Goal: Information Seeking & Learning: Find specific page/section

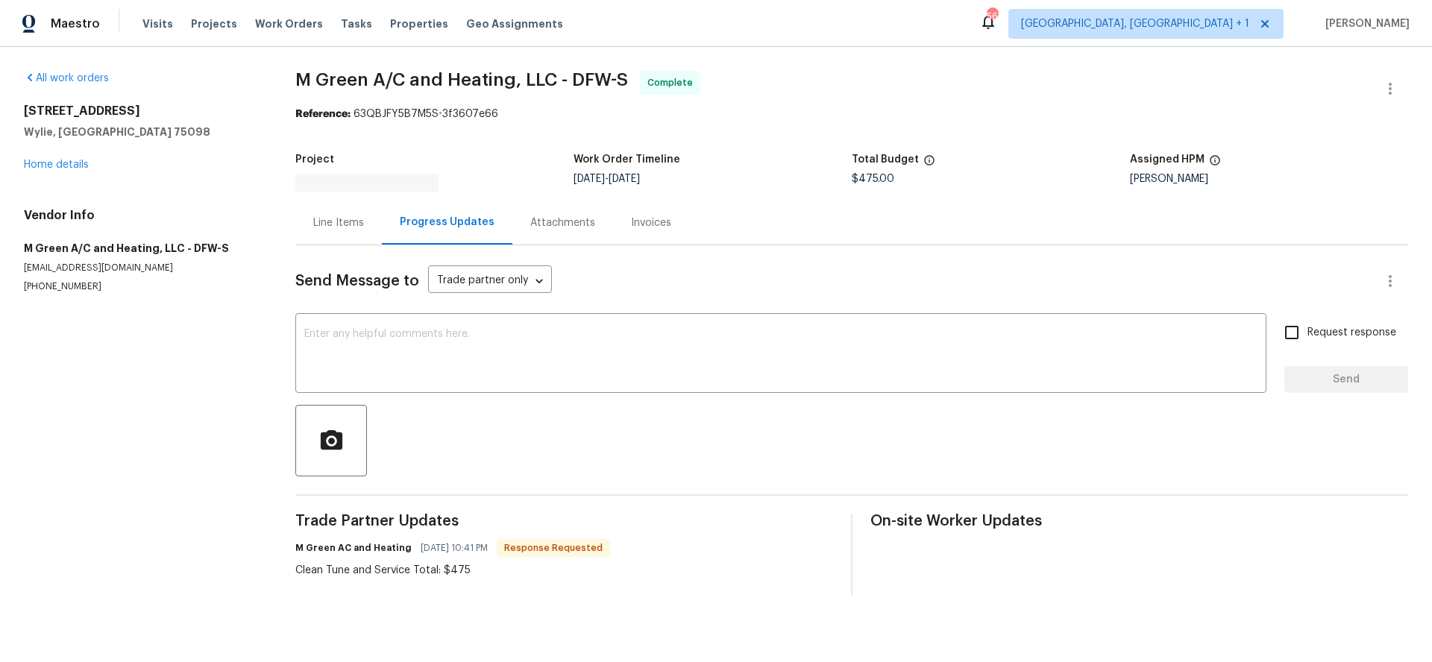
click at [545, 239] on div "Attachments" at bounding box center [562, 223] width 101 height 44
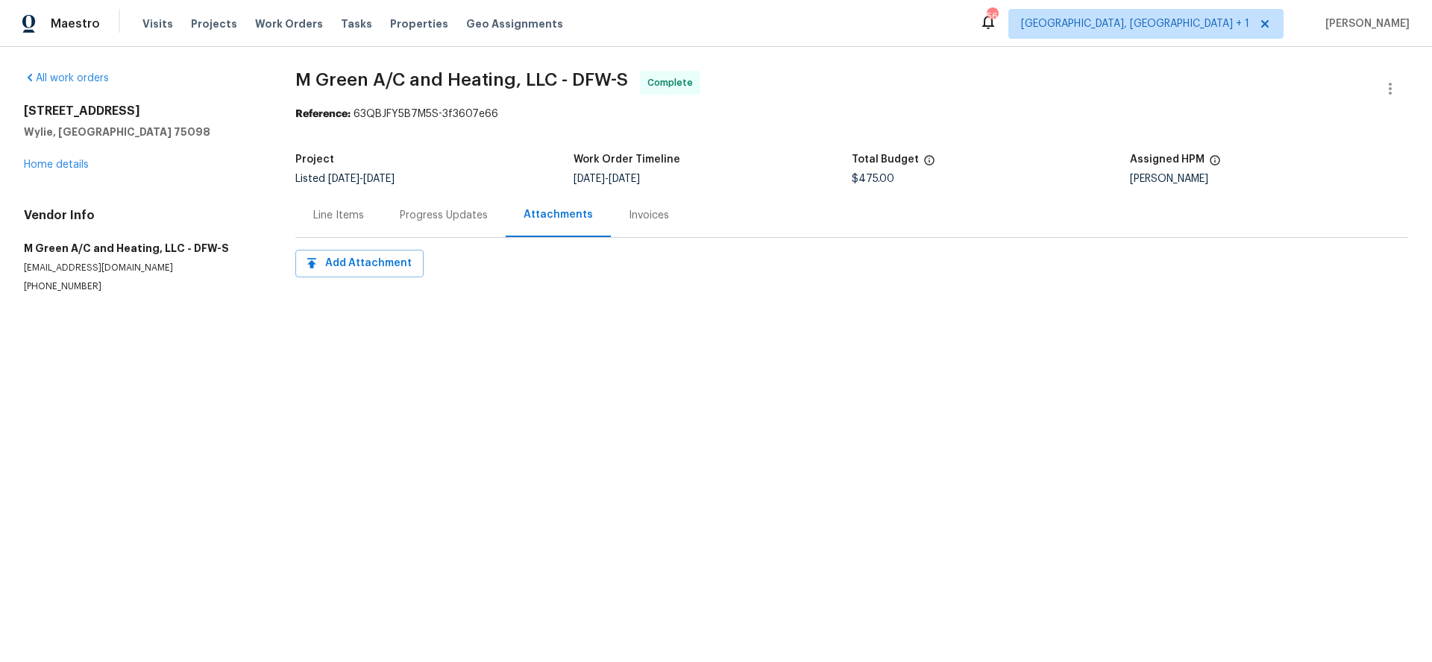
click at [632, 224] on div "Invoices" at bounding box center [649, 215] width 76 height 44
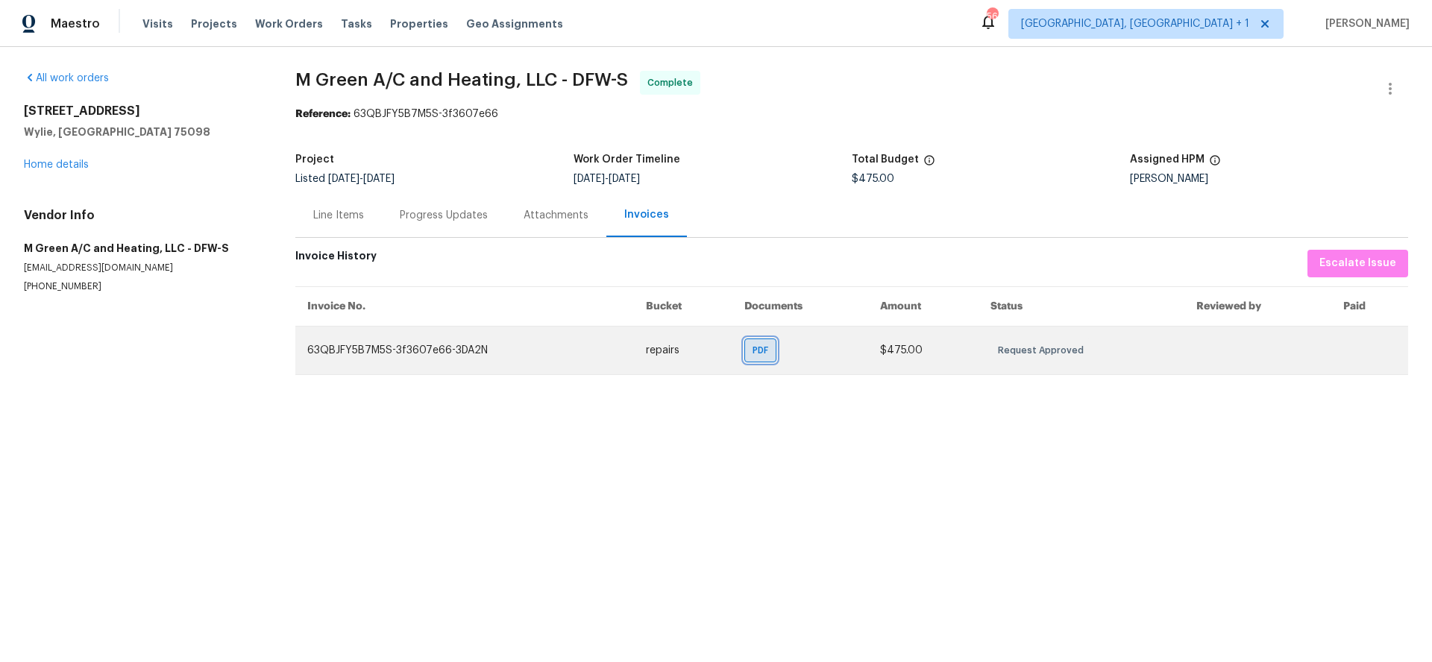
click at [759, 339] on div "PDF" at bounding box center [760, 351] width 32 height 24
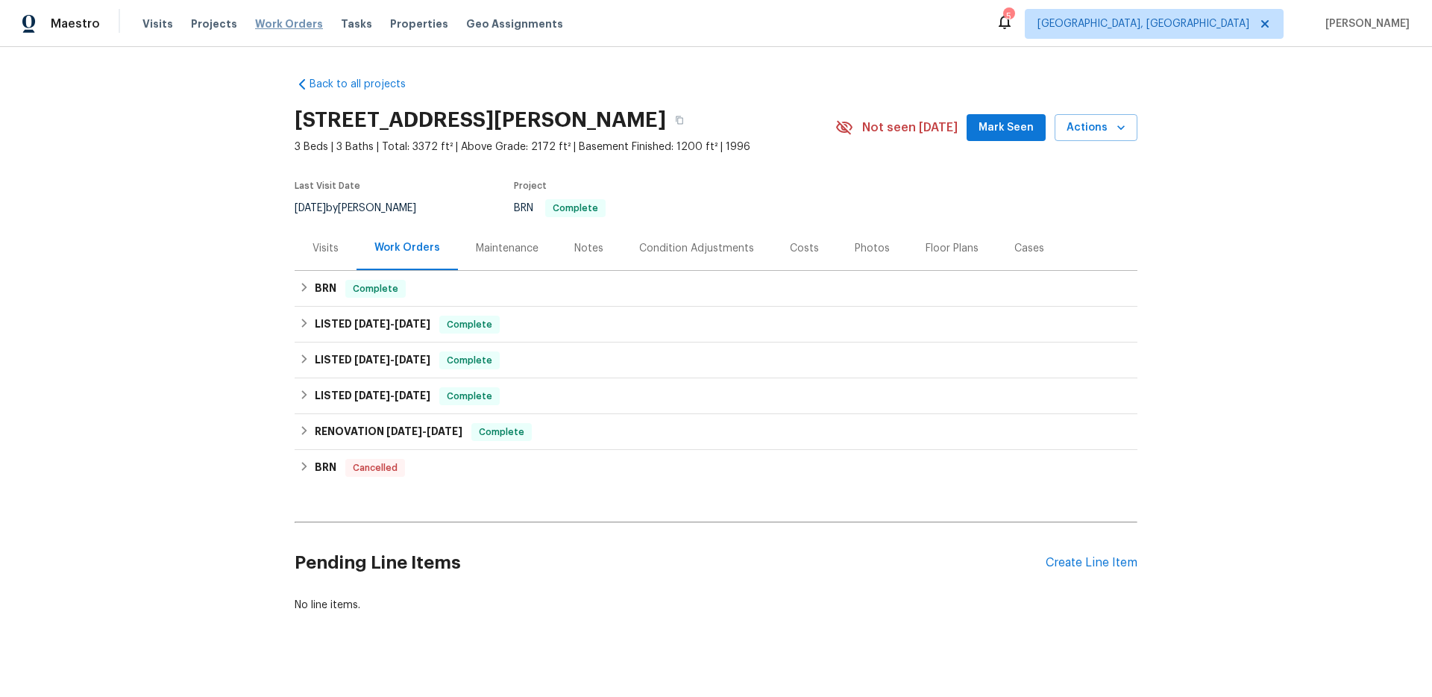
click at [292, 24] on span "Work Orders" at bounding box center [289, 23] width 68 height 15
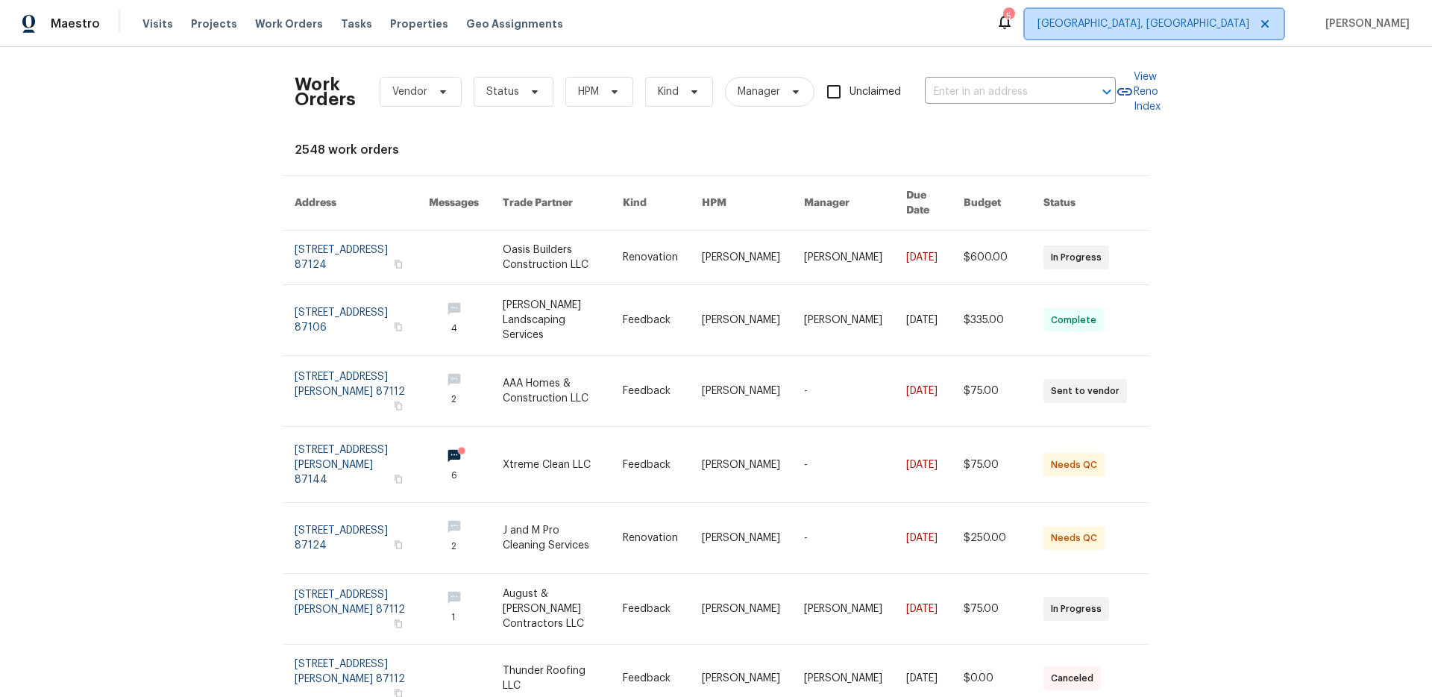
click at [1208, 28] on span "[GEOGRAPHIC_DATA], [GEOGRAPHIC_DATA]" at bounding box center [1143, 23] width 212 height 15
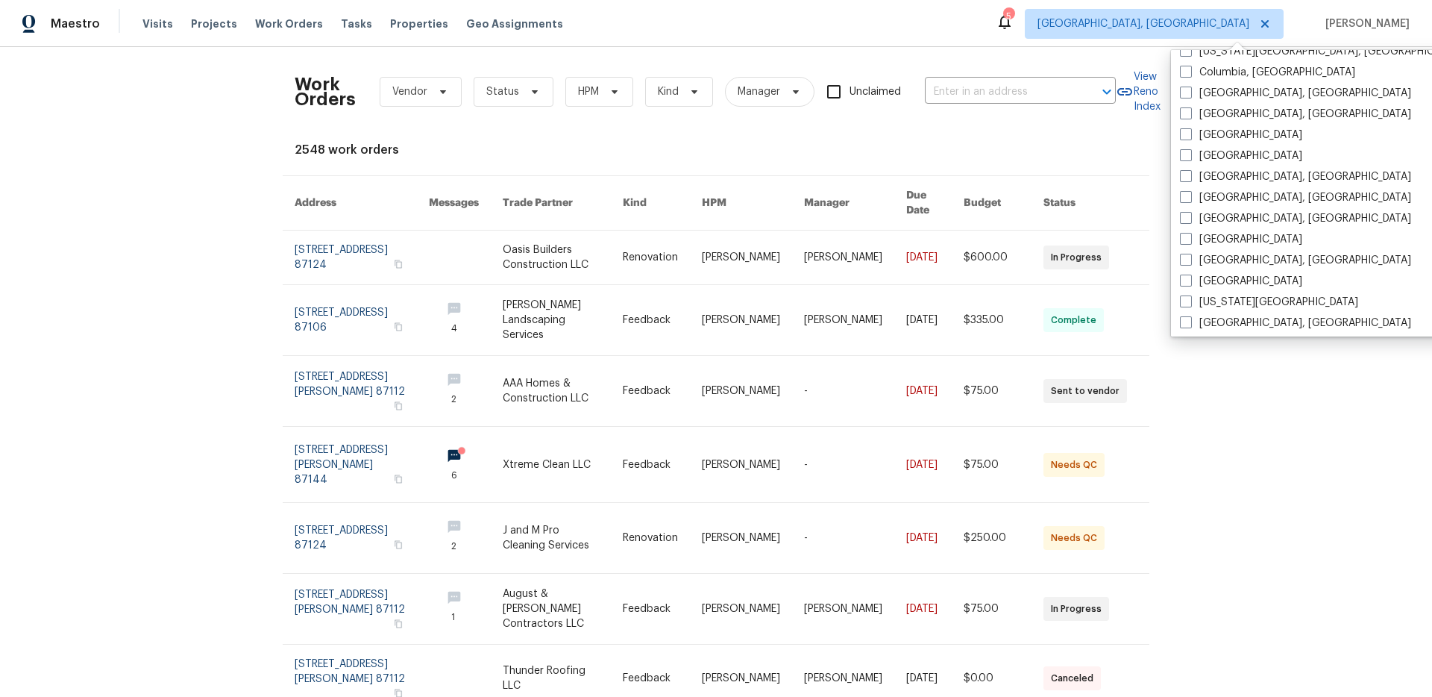
scroll to position [334, 0]
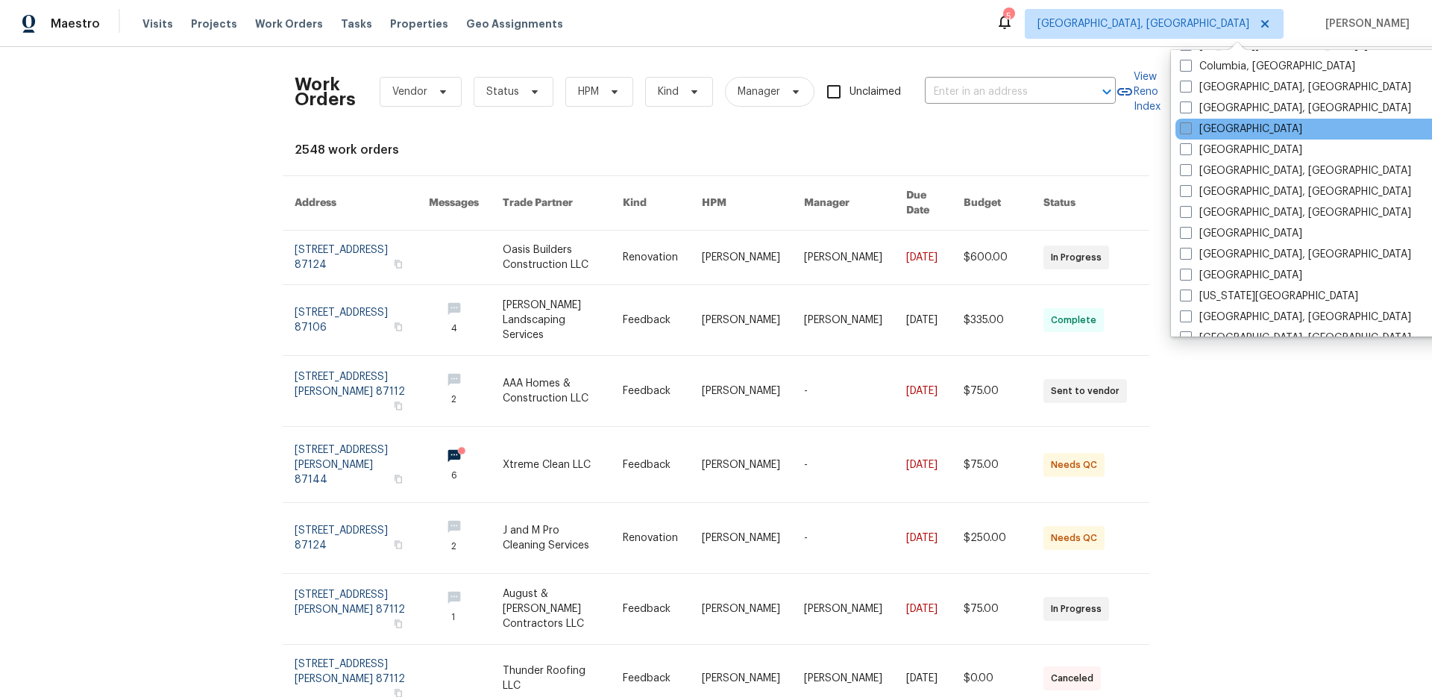
click at [1220, 123] on label "[GEOGRAPHIC_DATA]" at bounding box center [1241, 129] width 122 height 15
click at [1190, 123] on input "[GEOGRAPHIC_DATA]" at bounding box center [1185, 127] width 10 height 10
checkbox input "true"
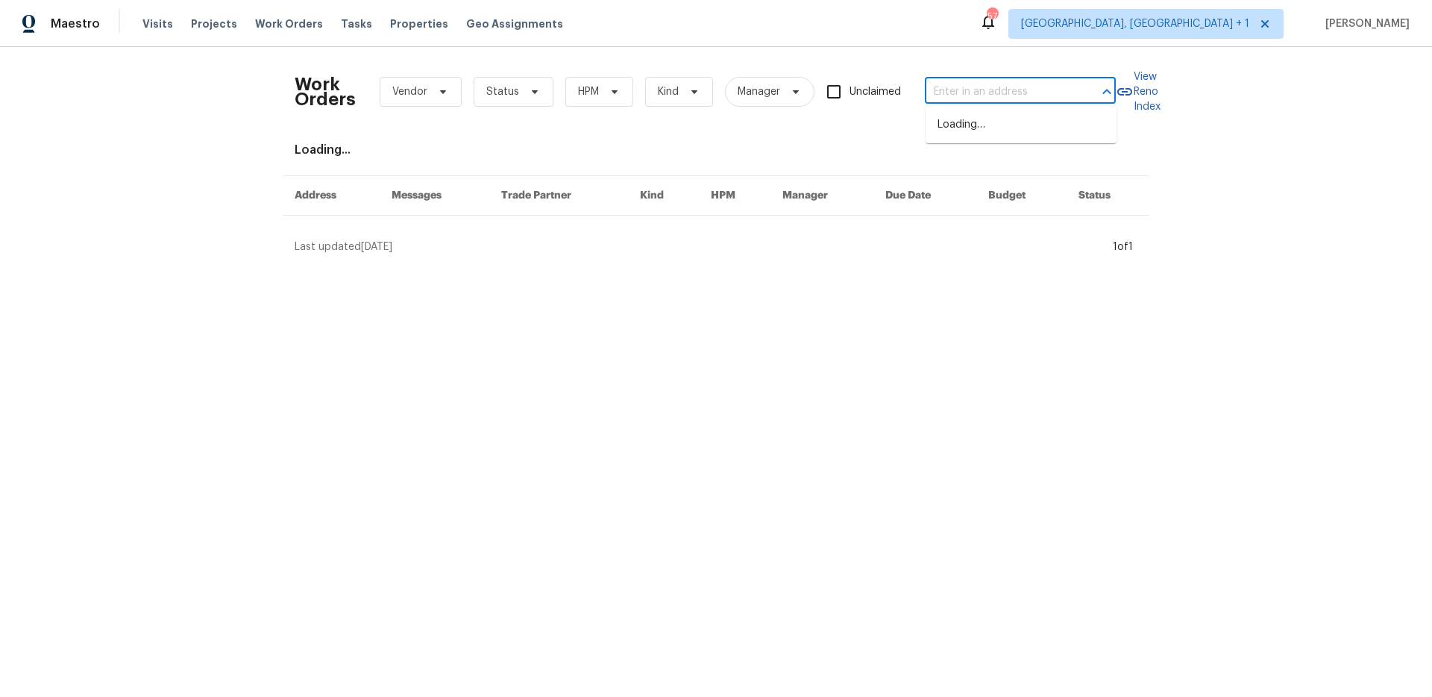
click at [1002, 86] on input "text" at bounding box center [999, 92] width 149 height 23
type input "5417"
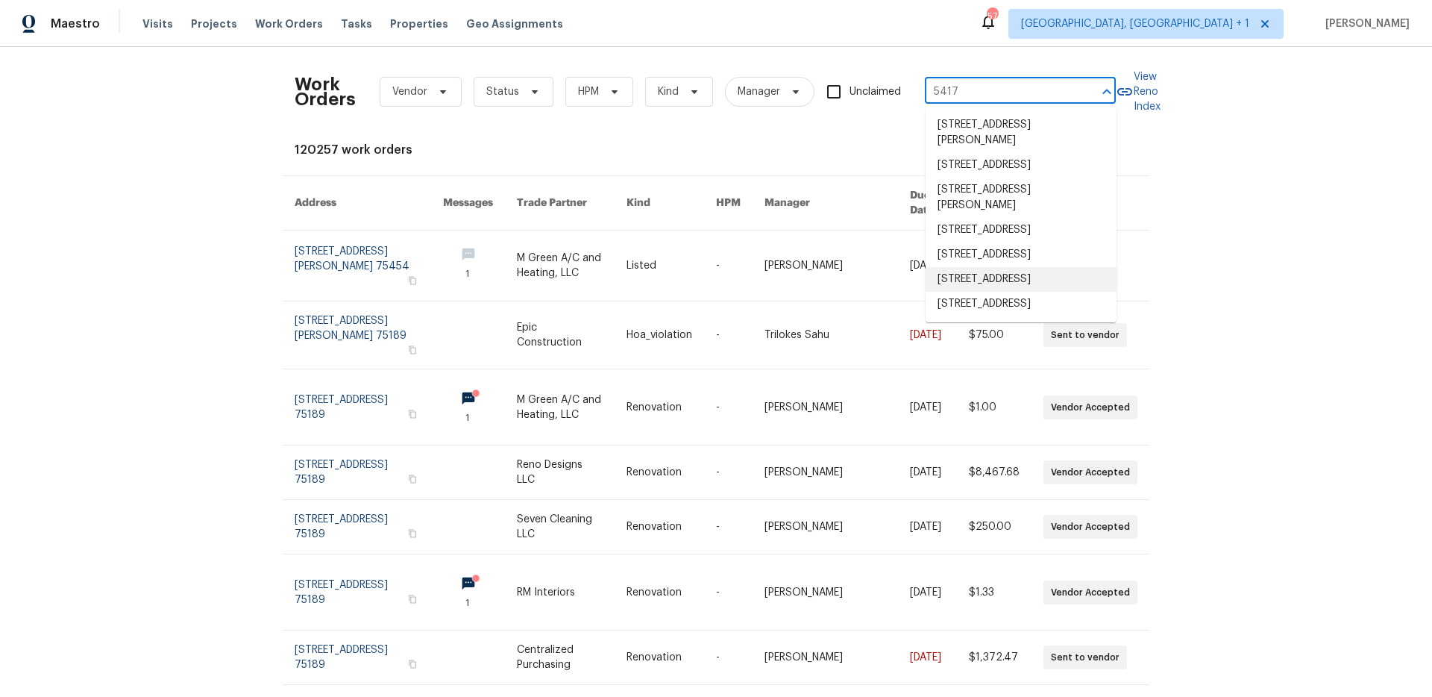
click at [1031, 292] on li "[STREET_ADDRESS]" at bounding box center [1021, 279] width 191 height 25
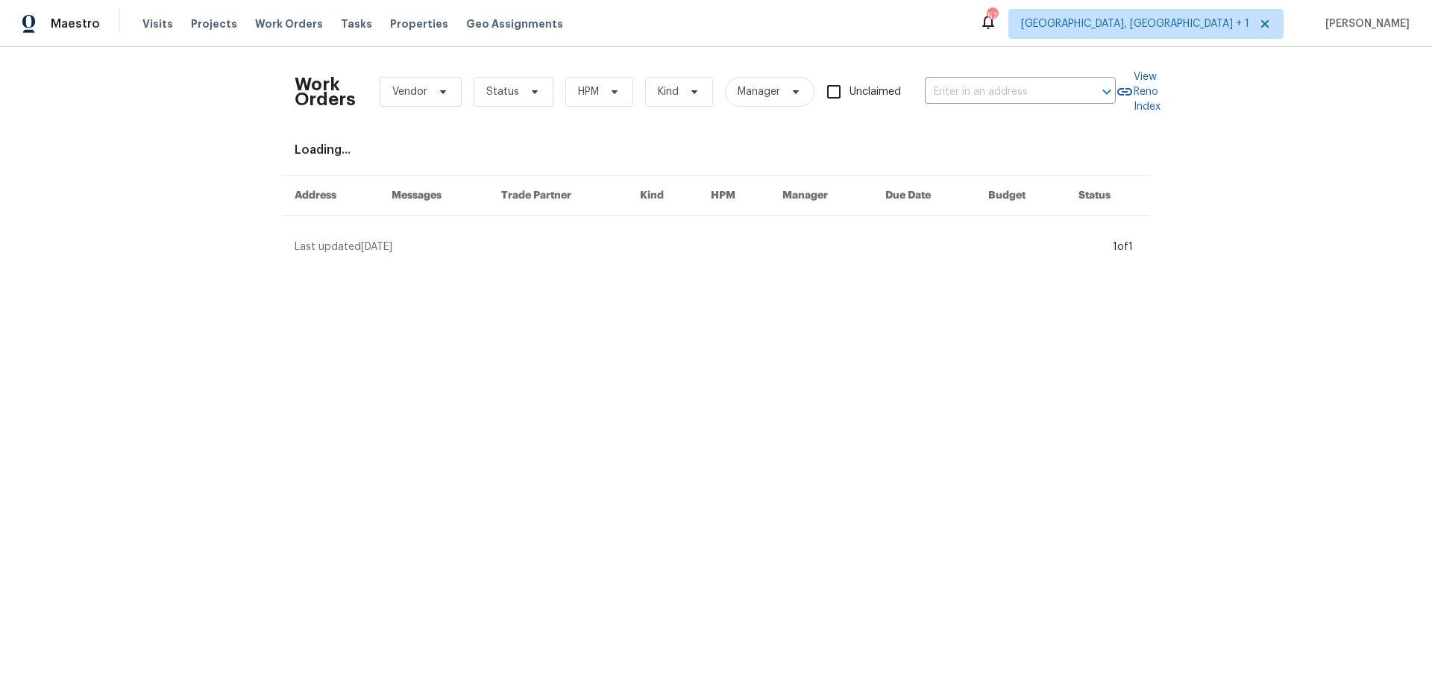
type input "[STREET_ADDRESS]"
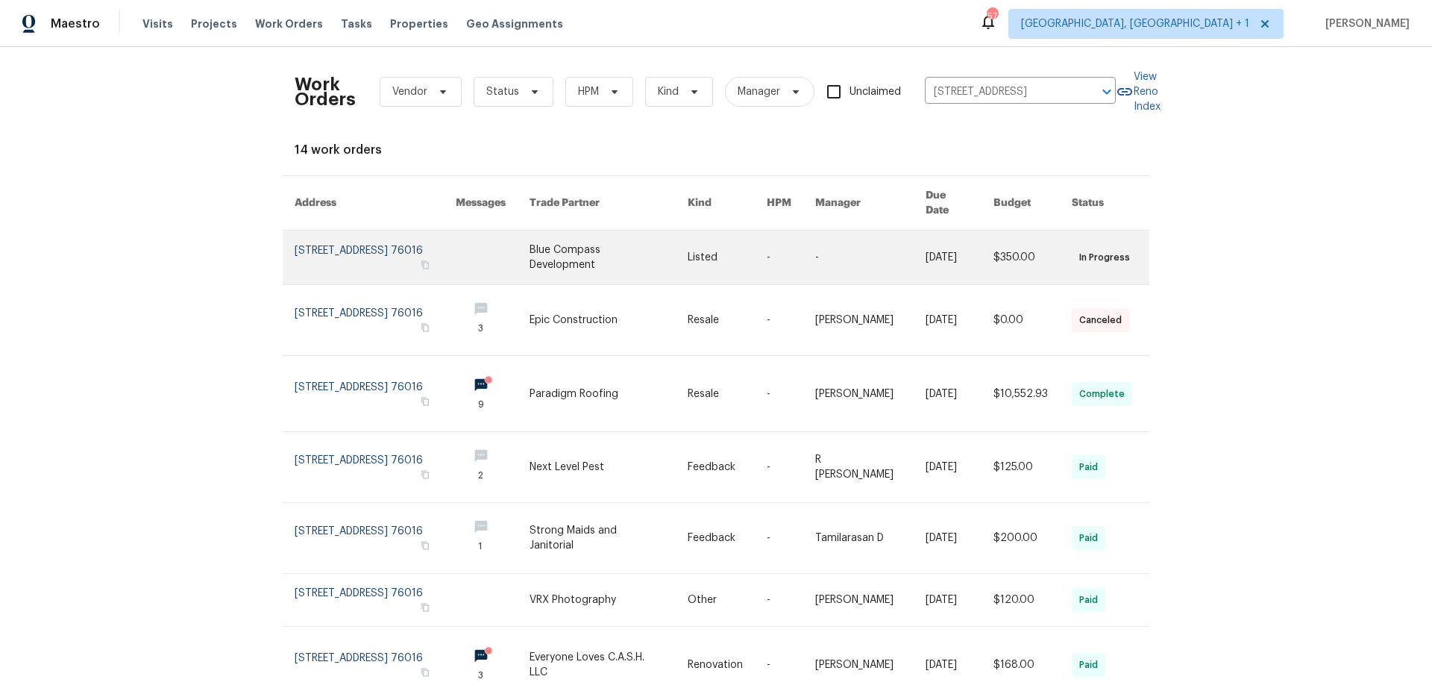
click at [399, 238] on link at bounding box center [375, 257] width 161 height 54
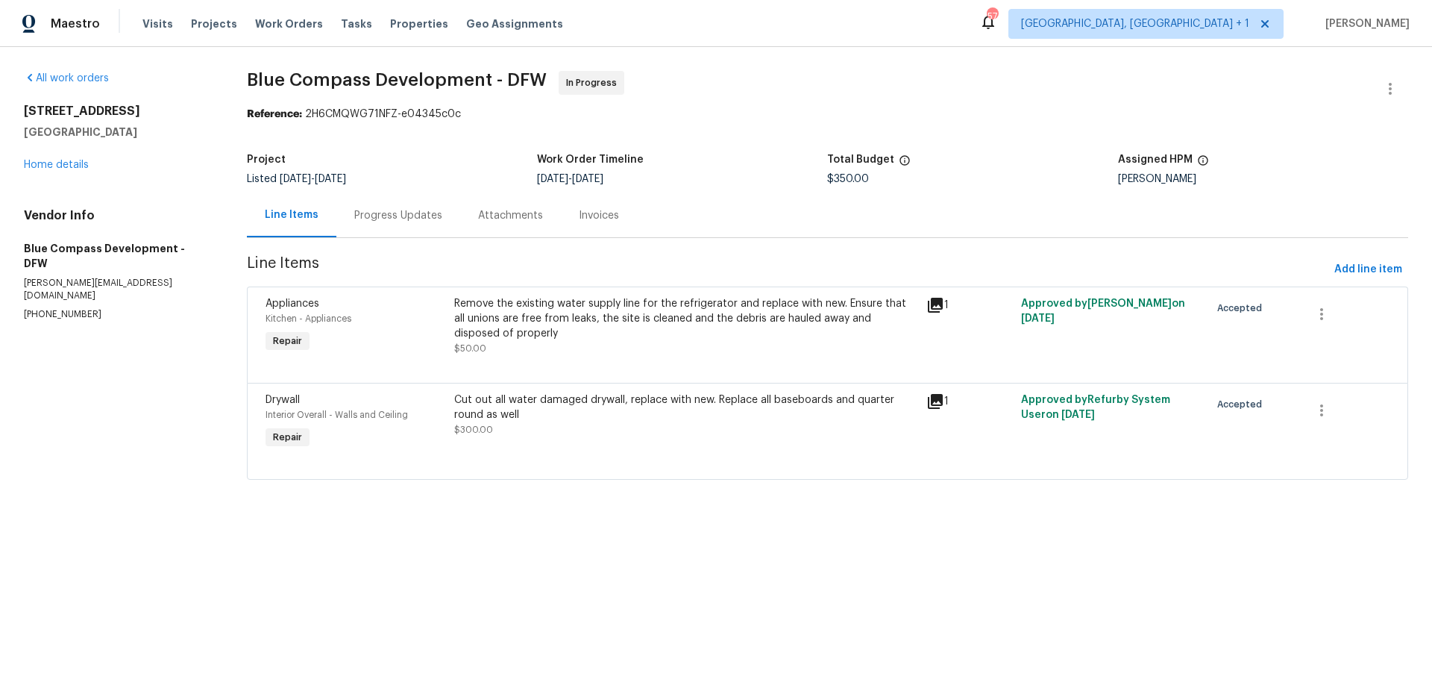
click at [405, 216] on div "Progress Updates" at bounding box center [398, 215] width 88 height 15
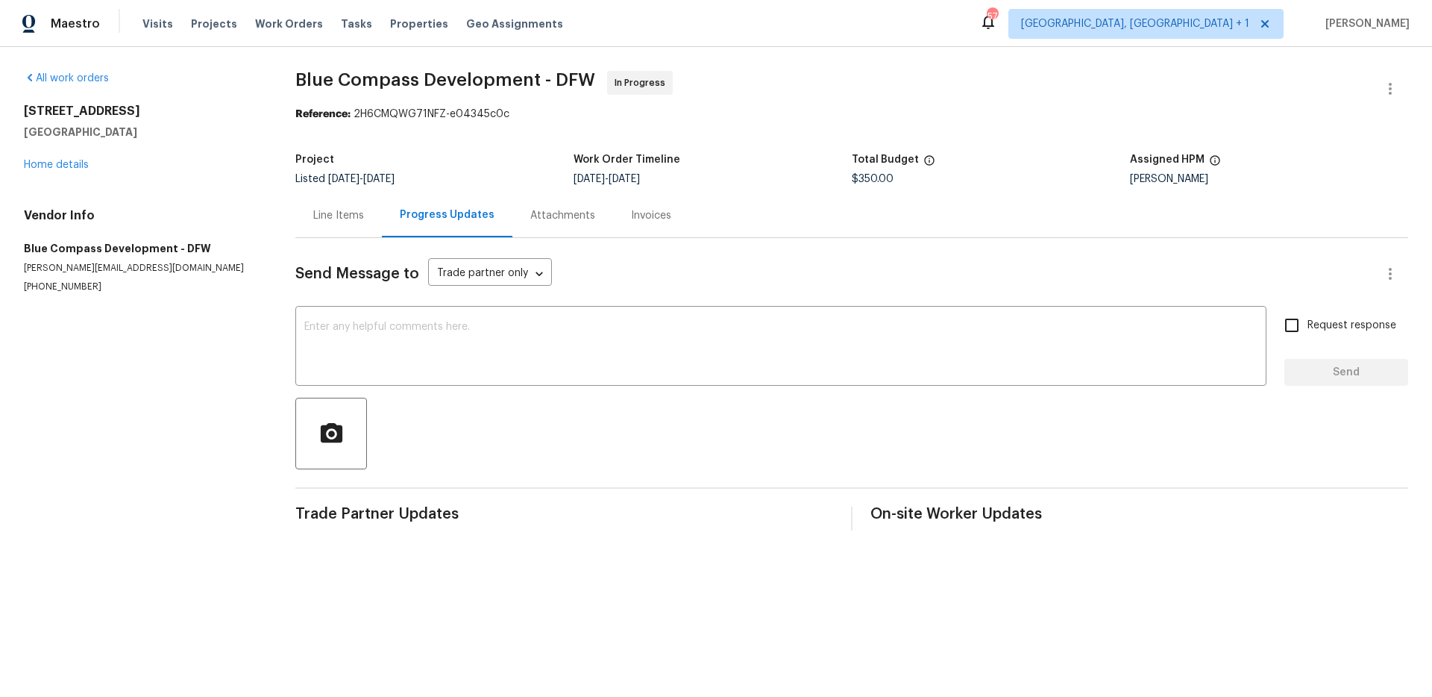
click at [365, 215] on div "Line Items" at bounding box center [338, 215] width 87 height 44
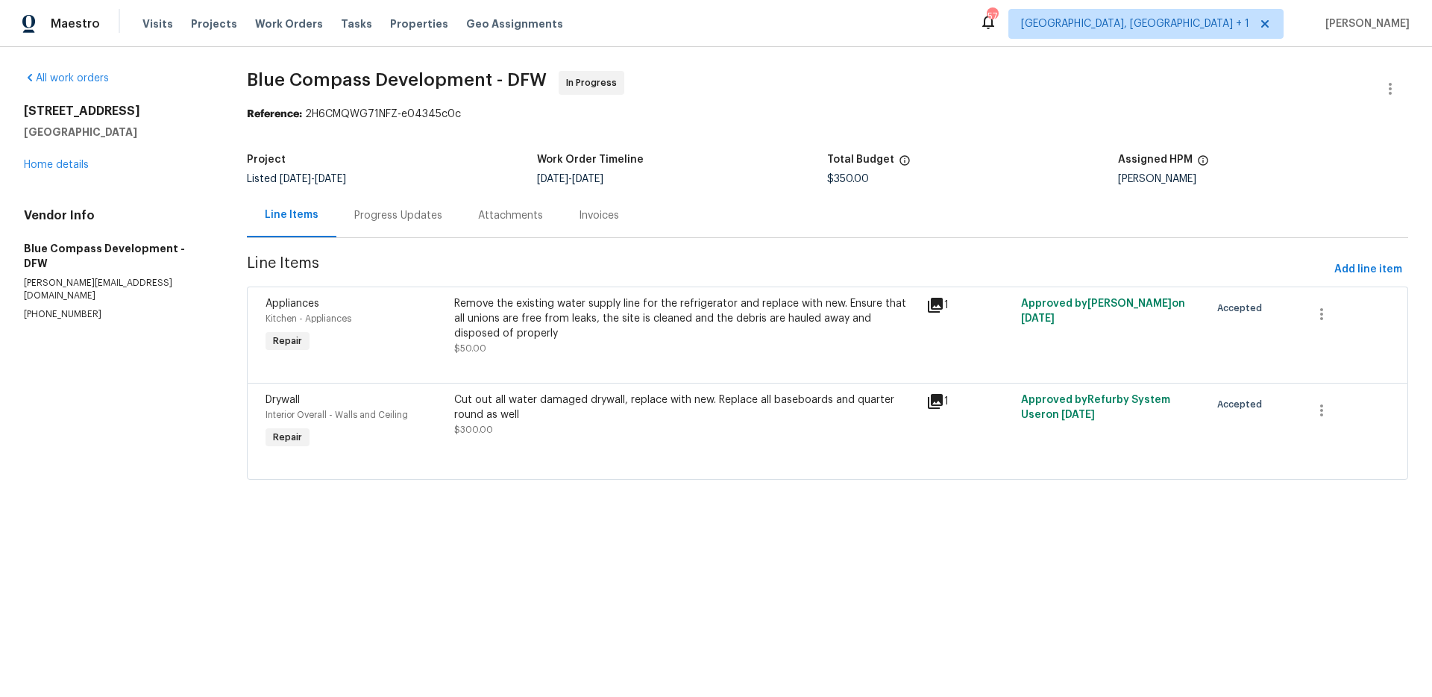
click at [935, 306] on icon at bounding box center [935, 305] width 18 height 18
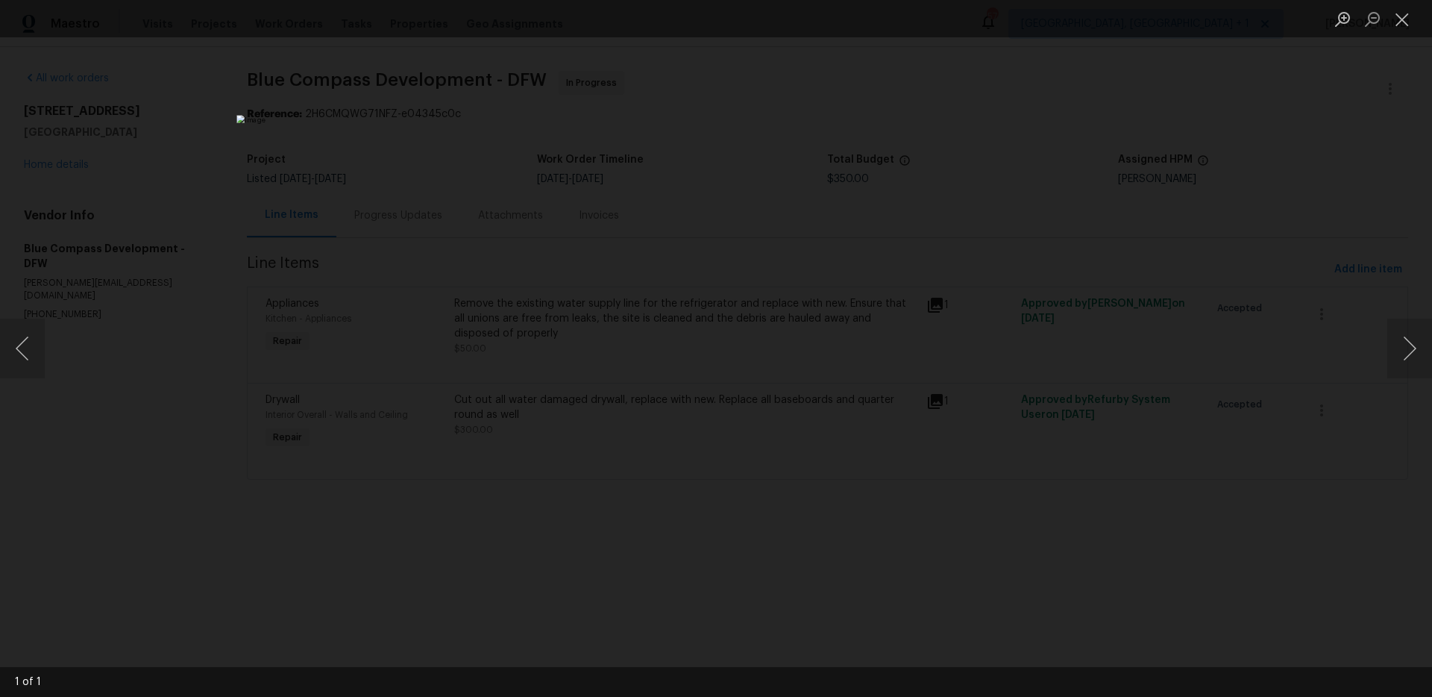
click at [1039, 492] on div "Lightbox" at bounding box center [716, 348] width 1432 height 697
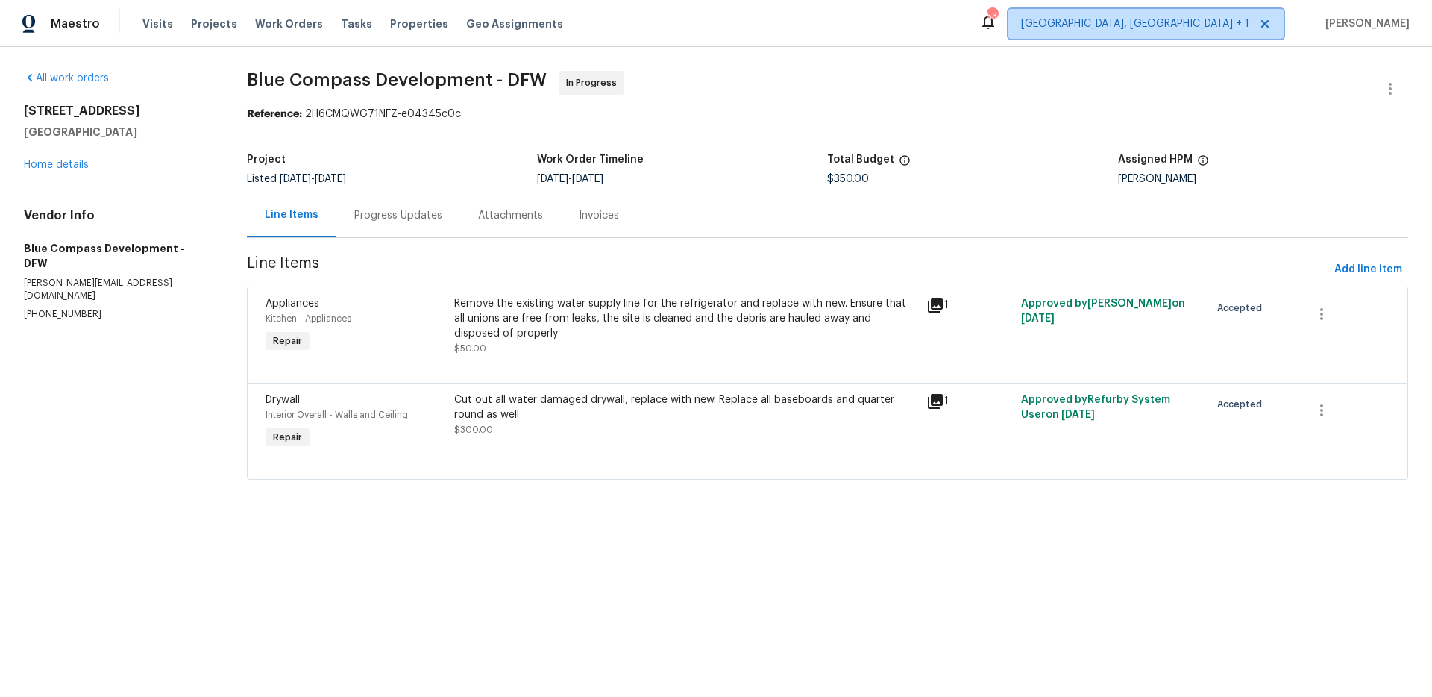
click at [1205, 21] on span "[GEOGRAPHIC_DATA], [GEOGRAPHIC_DATA] + 1" at bounding box center [1135, 23] width 228 height 15
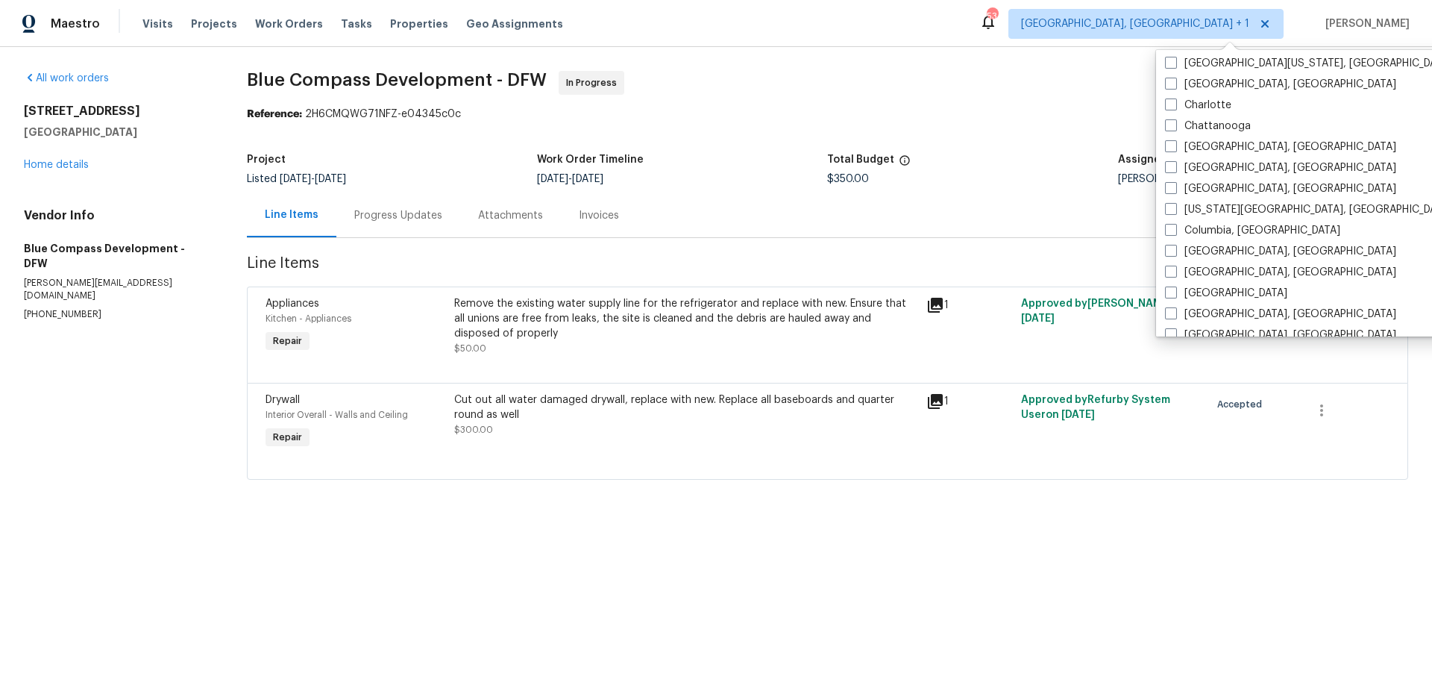
scroll to position [286, 0]
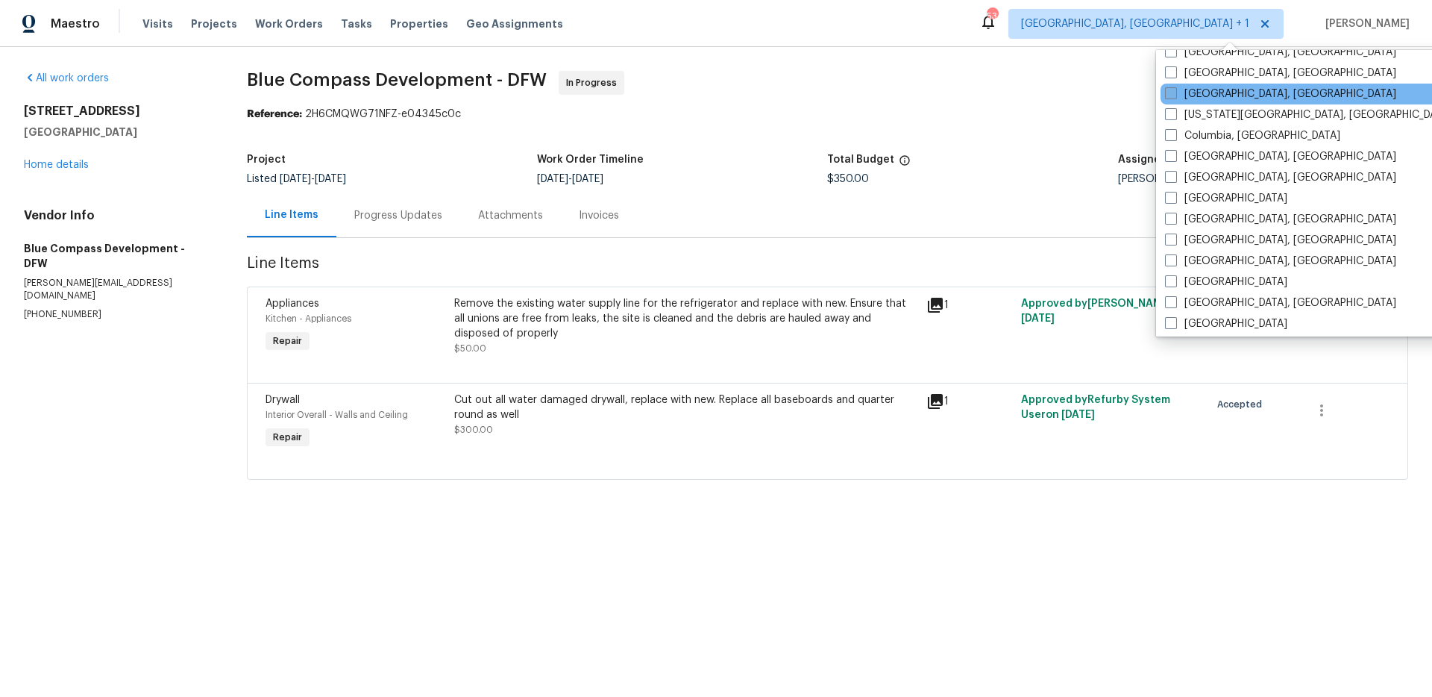
click at [1175, 98] on span at bounding box center [1171, 93] width 12 height 12
click at [1175, 96] on input "[GEOGRAPHIC_DATA], [GEOGRAPHIC_DATA]" at bounding box center [1170, 92] width 10 height 10
checkbox input "true"
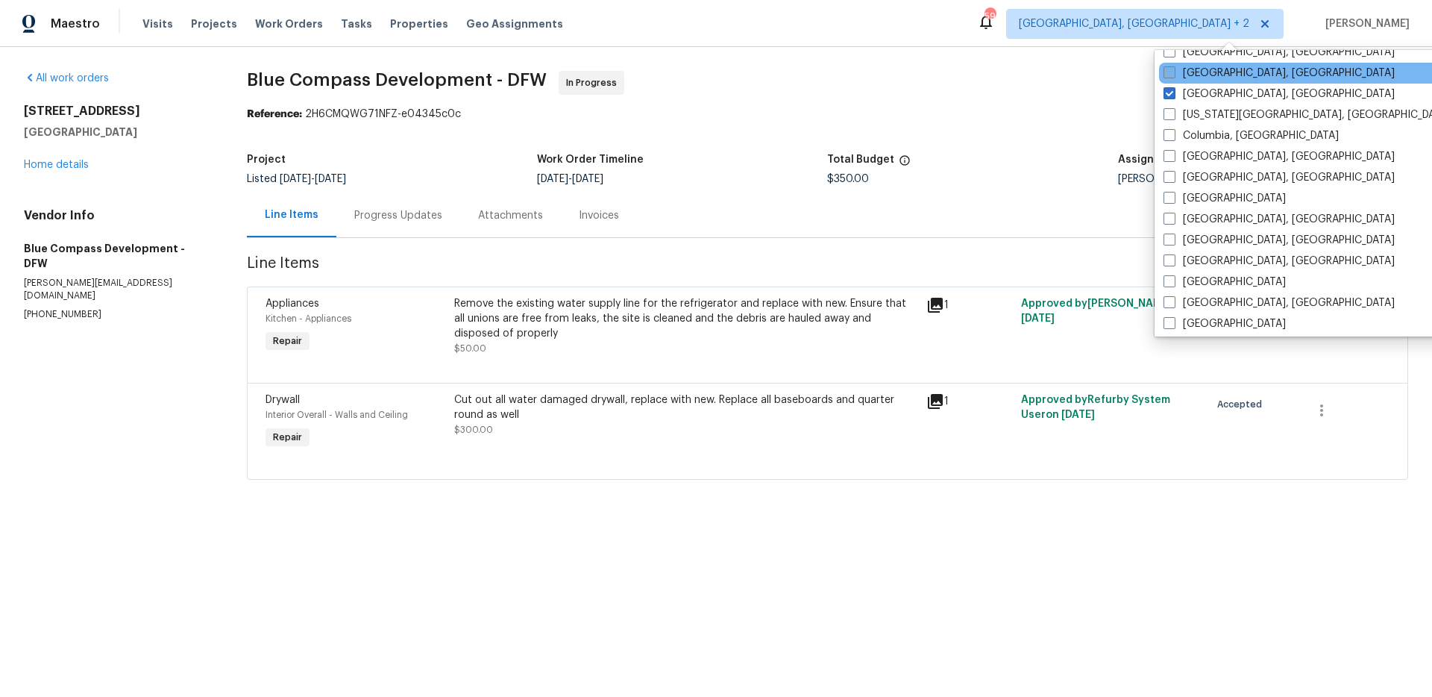
click at [1174, 72] on span at bounding box center [1170, 72] width 12 height 12
click at [1173, 72] on input "[GEOGRAPHIC_DATA], [GEOGRAPHIC_DATA]" at bounding box center [1169, 71] width 10 height 10
checkbox input "true"
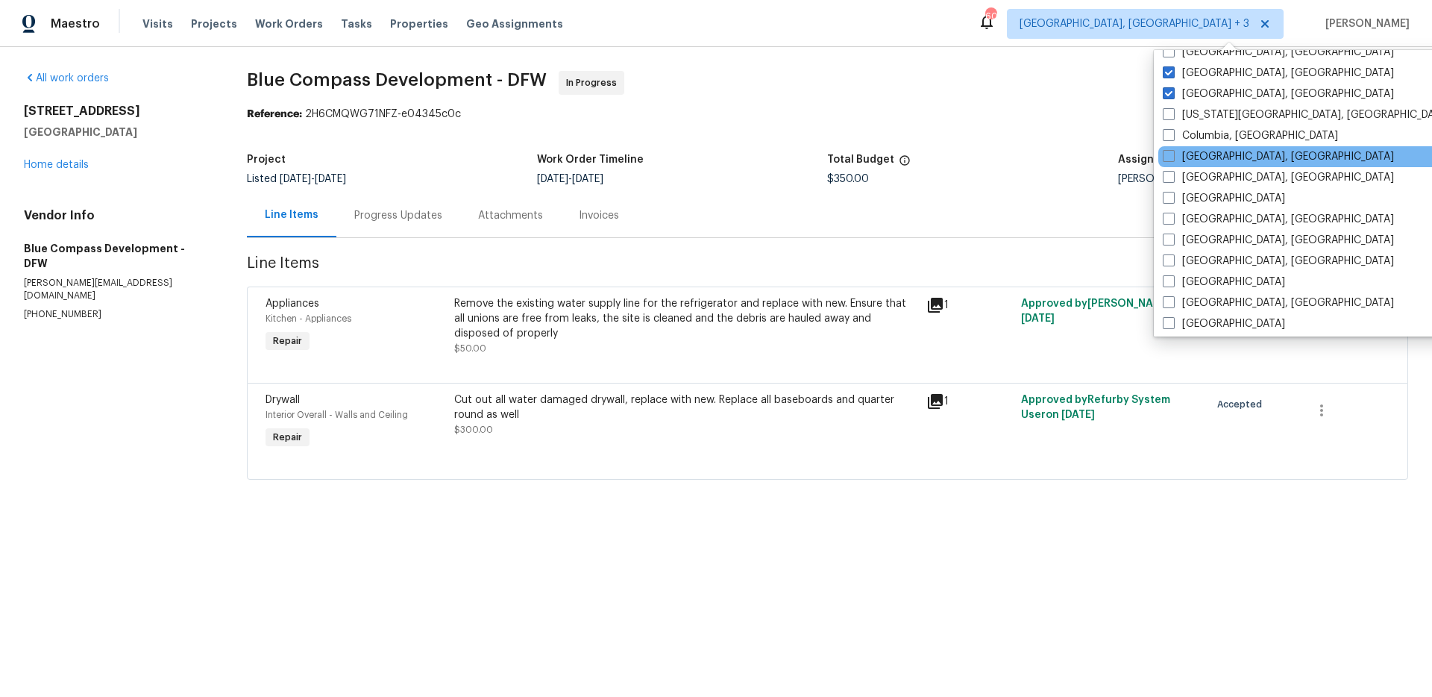
click at [1168, 147] on div "[GEOGRAPHIC_DATA], [GEOGRAPHIC_DATA]" at bounding box center [1308, 156] width 301 height 21
click at [1160, 154] on div "[GEOGRAPHIC_DATA], [GEOGRAPHIC_DATA]" at bounding box center [1308, 156] width 301 height 21
click at [1172, 156] on span at bounding box center [1169, 156] width 12 height 12
click at [1172, 156] on input "[GEOGRAPHIC_DATA], [GEOGRAPHIC_DATA]" at bounding box center [1168, 154] width 10 height 10
checkbox input "true"
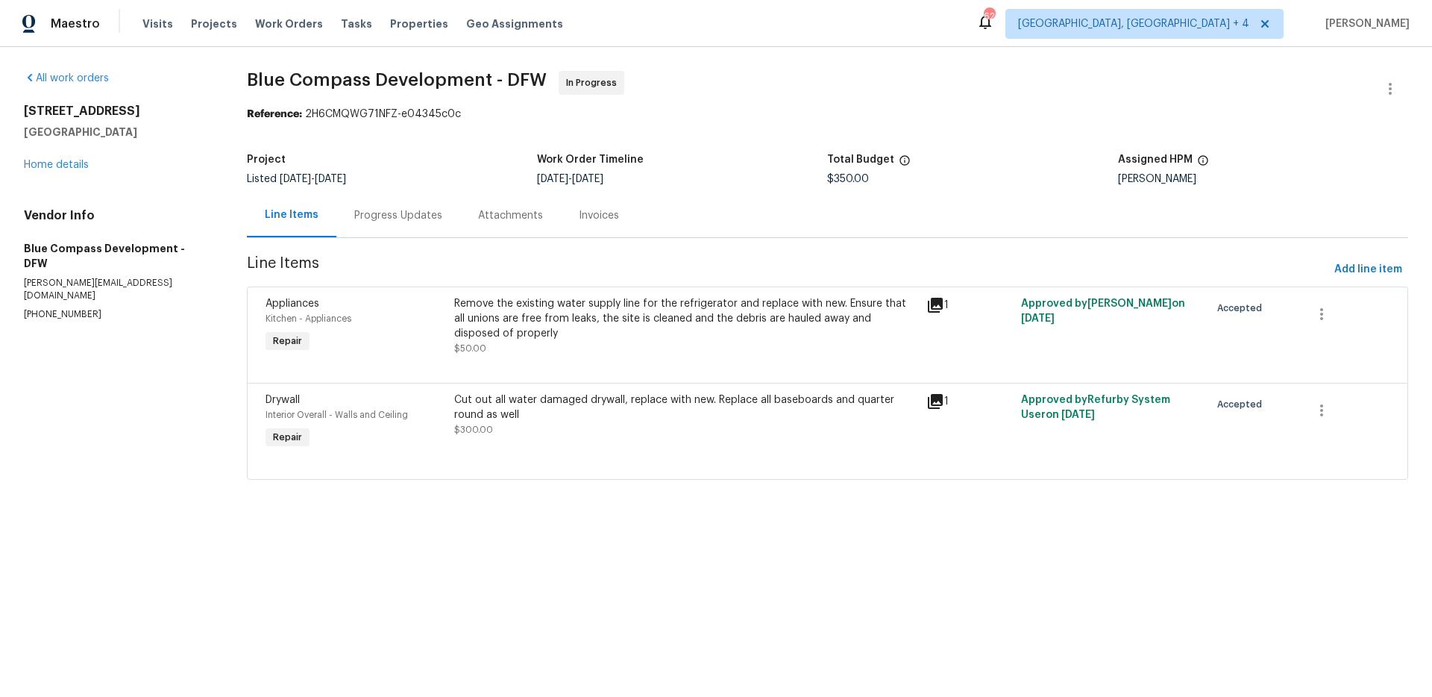
click at [675, 72] on span "Blue Compass Development - DFW In Progress" at bounding box center [809, 89] width 1125 height 36
click at [272, 25] on span "Work Orders" at bounding box center [289, 23] width 68 height 15
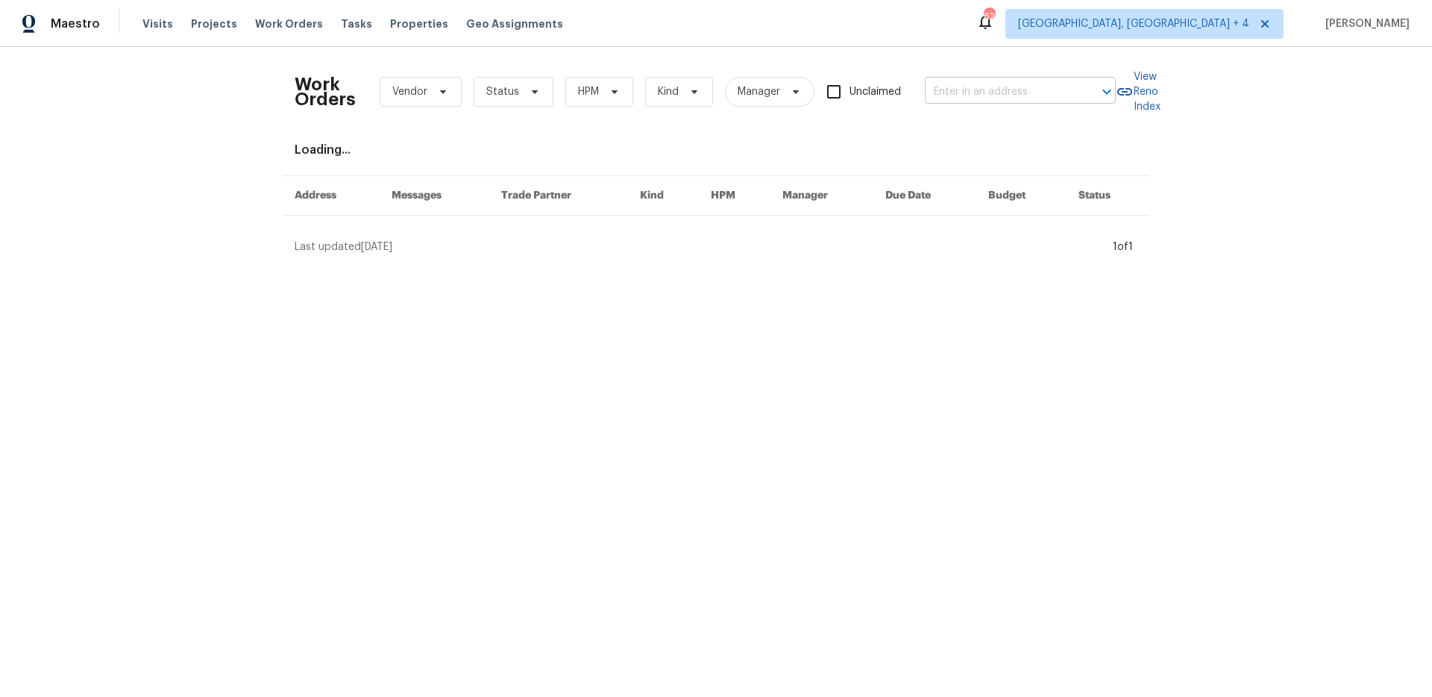
click at [978, 88] on input "text" at bounding box center [999, 92] width 149 height 23
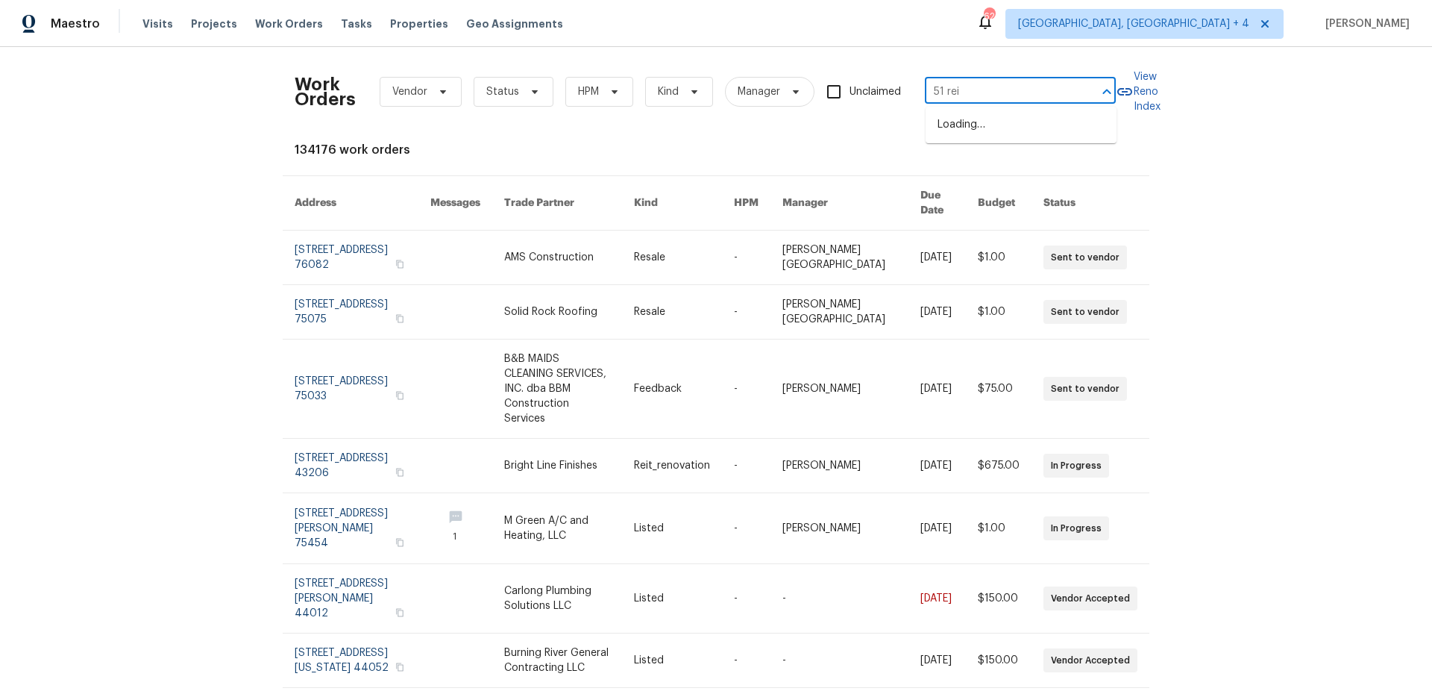
type input "51 [PERSON_NAME]"
click at [1005, 119] on li "[STREET_ADDRESS][PERSON_NAME][US_STATE]" at bounding box center [1021, 133] width 191 height 40
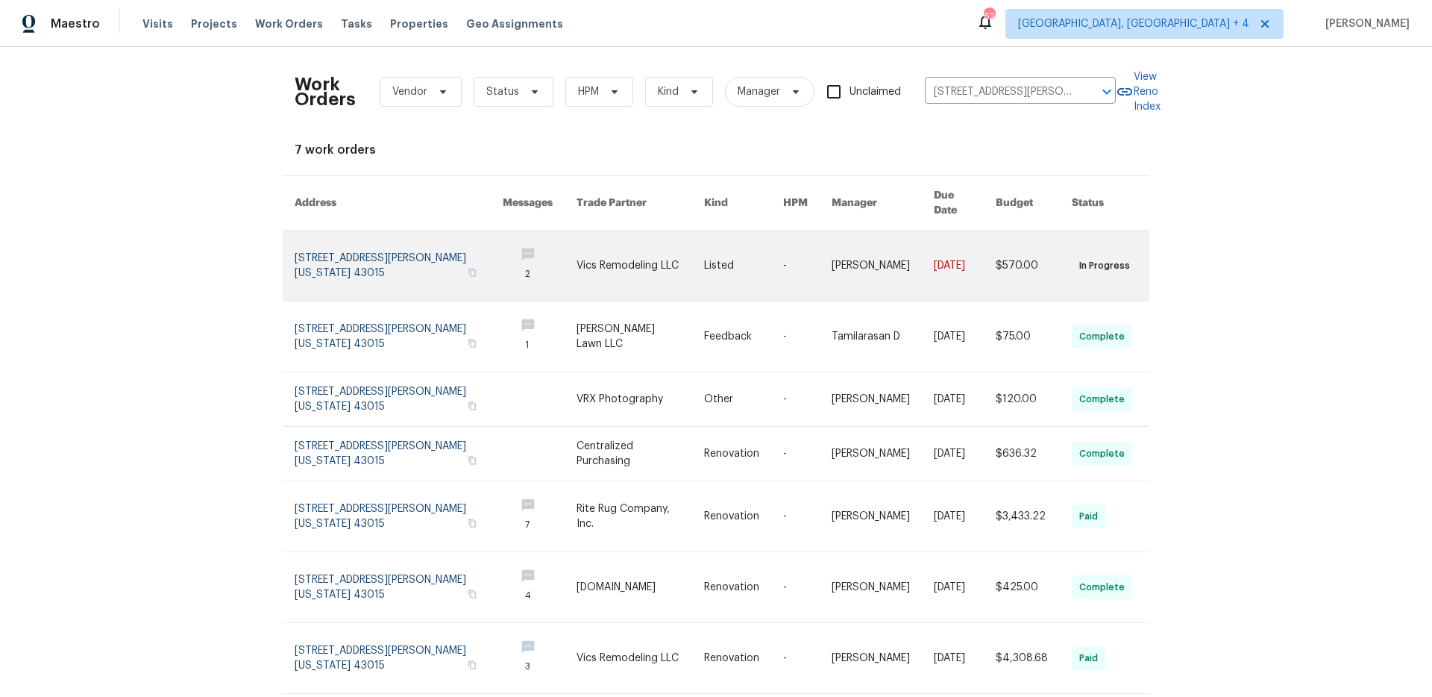
click at [350, 245] on link at bounding box center [399, 265] width 208 height 70
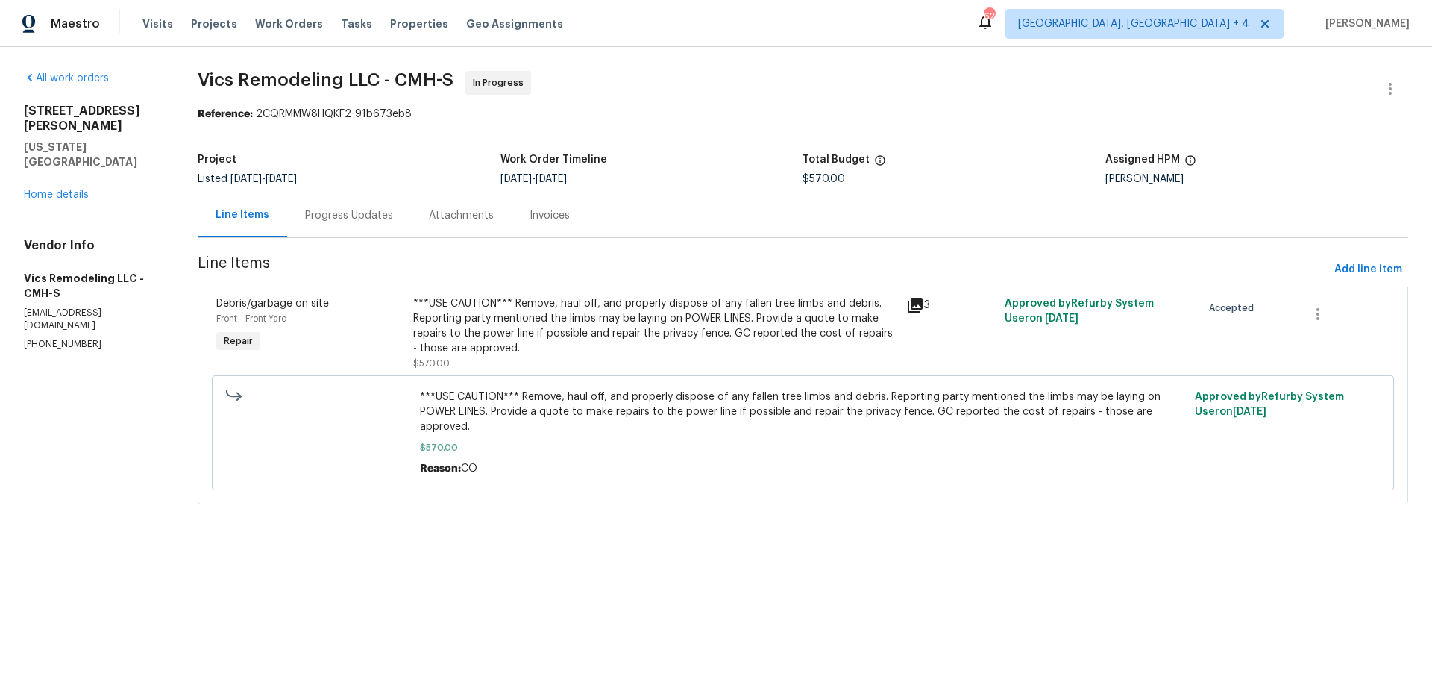
click at [355, 220] on div "Progress Updates" at bounding box center [349, 215] width 88 height 15
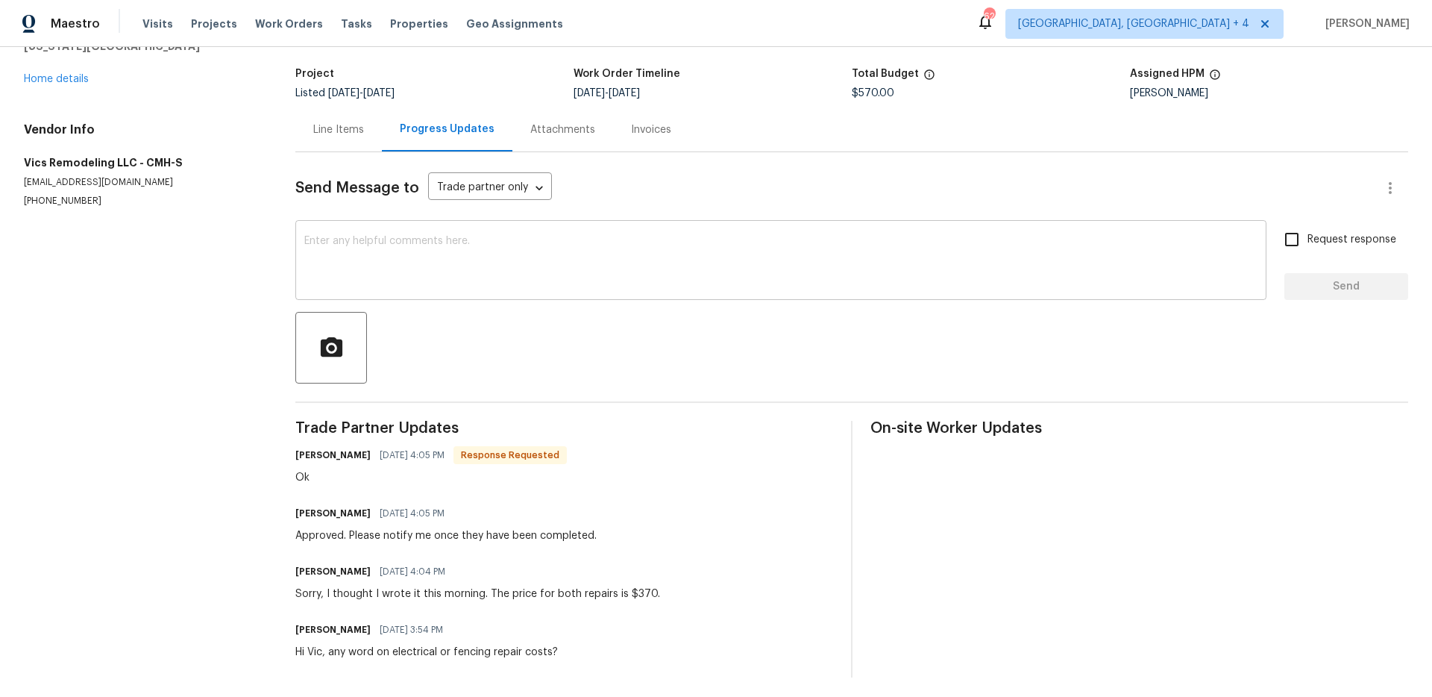
scroll to position [91, 0]
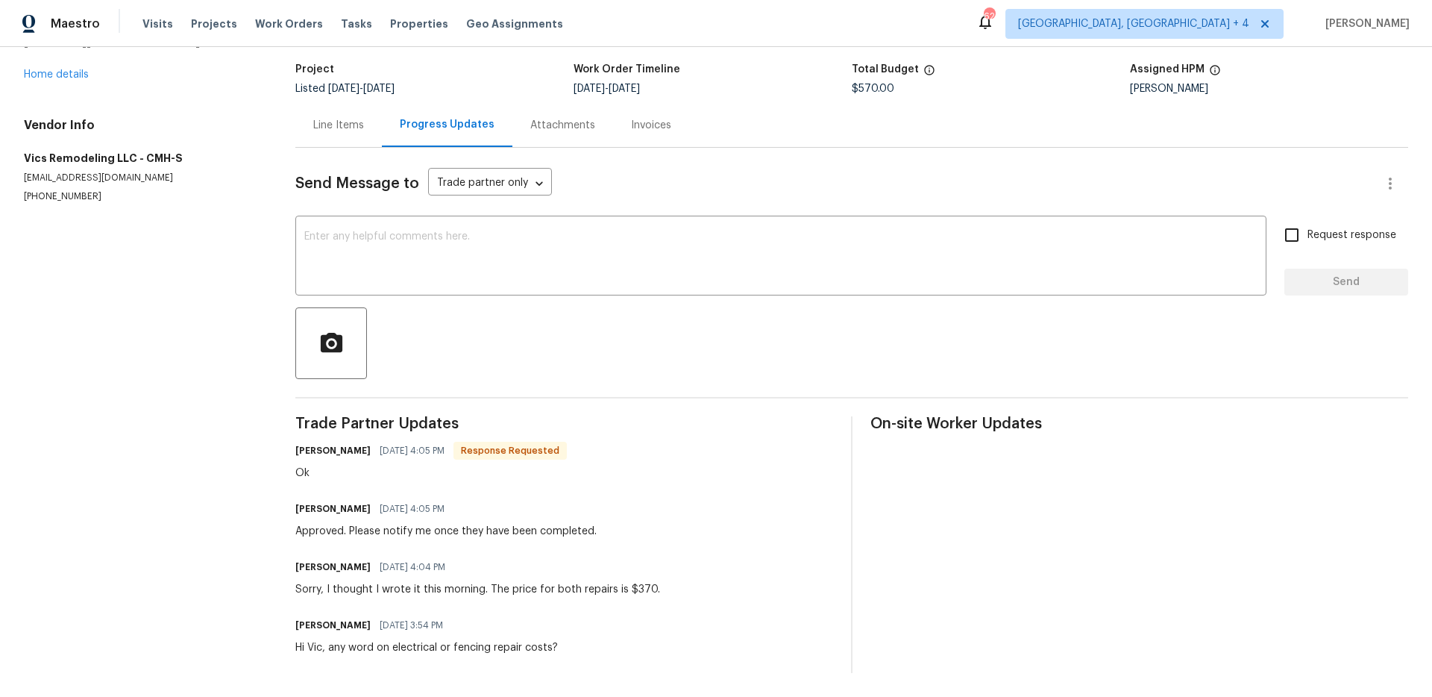
click at [536, 127] on div "Attachments" at bounding box center [562, 125] width 65 height 15
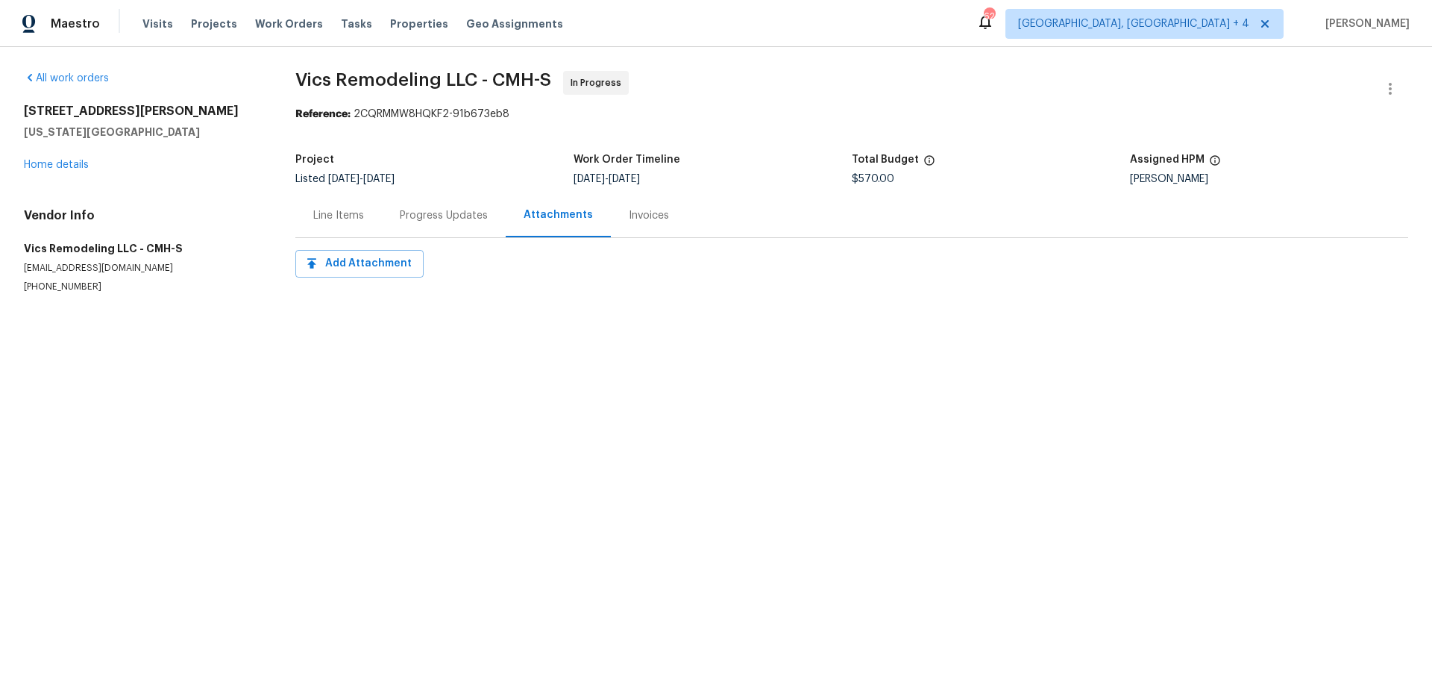
click at [416, 219] on div "Progress Updates" at bounding box center [444, 215] width 88 height 15
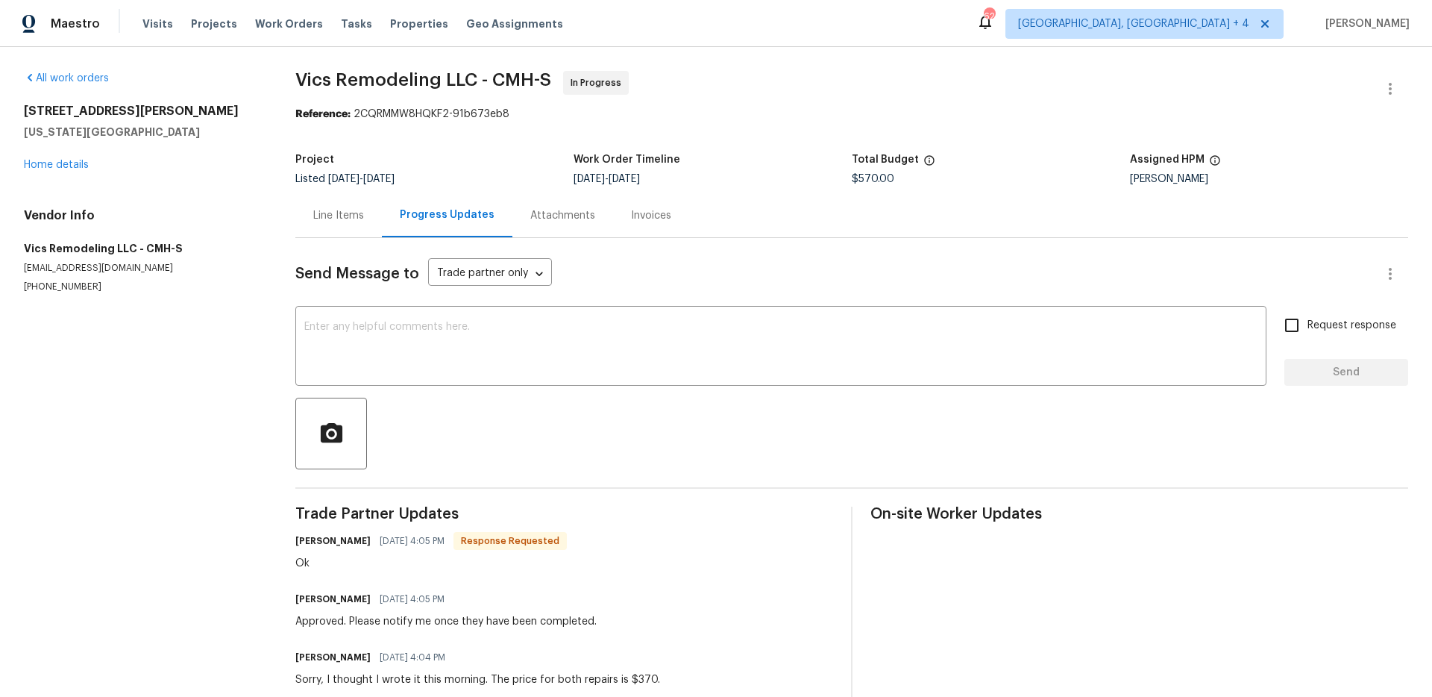
click at [357, 216] on div "Line Items" at bounding box center [338, 215] width 51 height 15
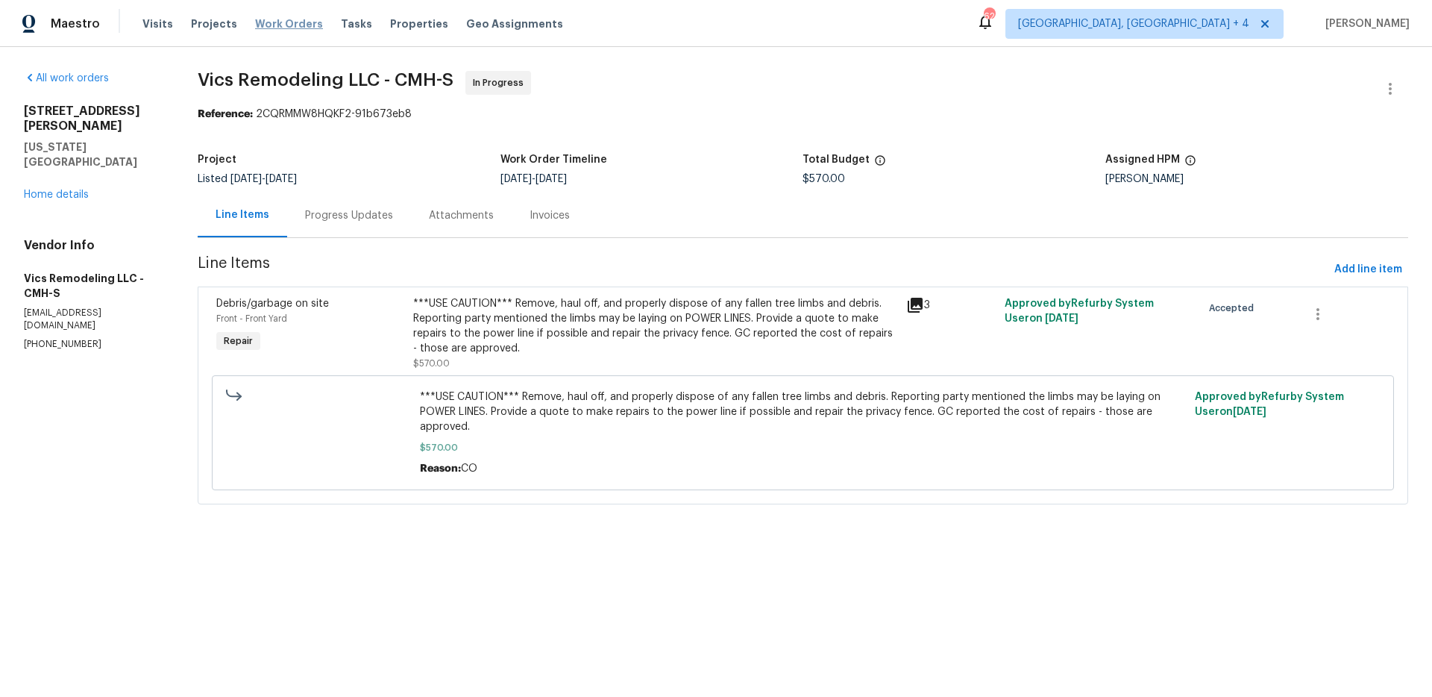
click at [277, 30] on span "Work Orders" at bounding box center [289, 23] width 68 height 15
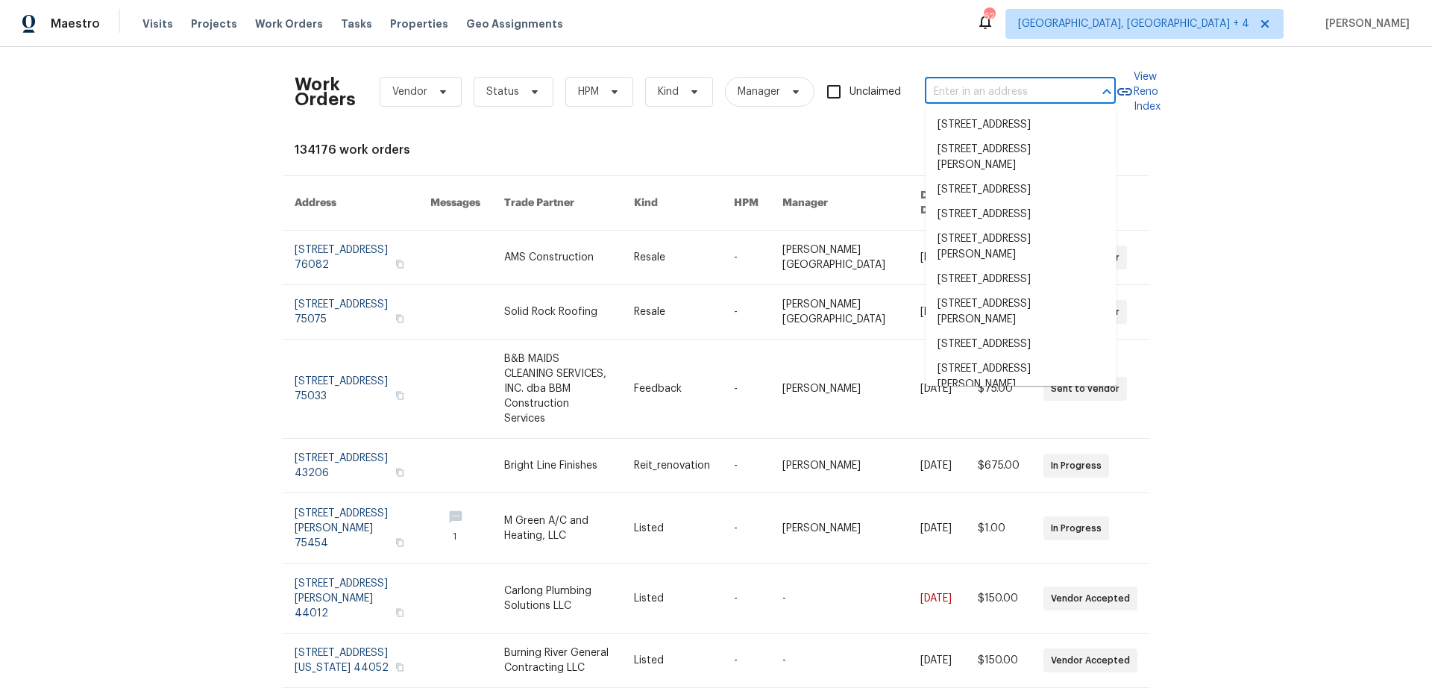
click at [980, 88] on input "text" at bounding box center [999, 92] width 149 height 23
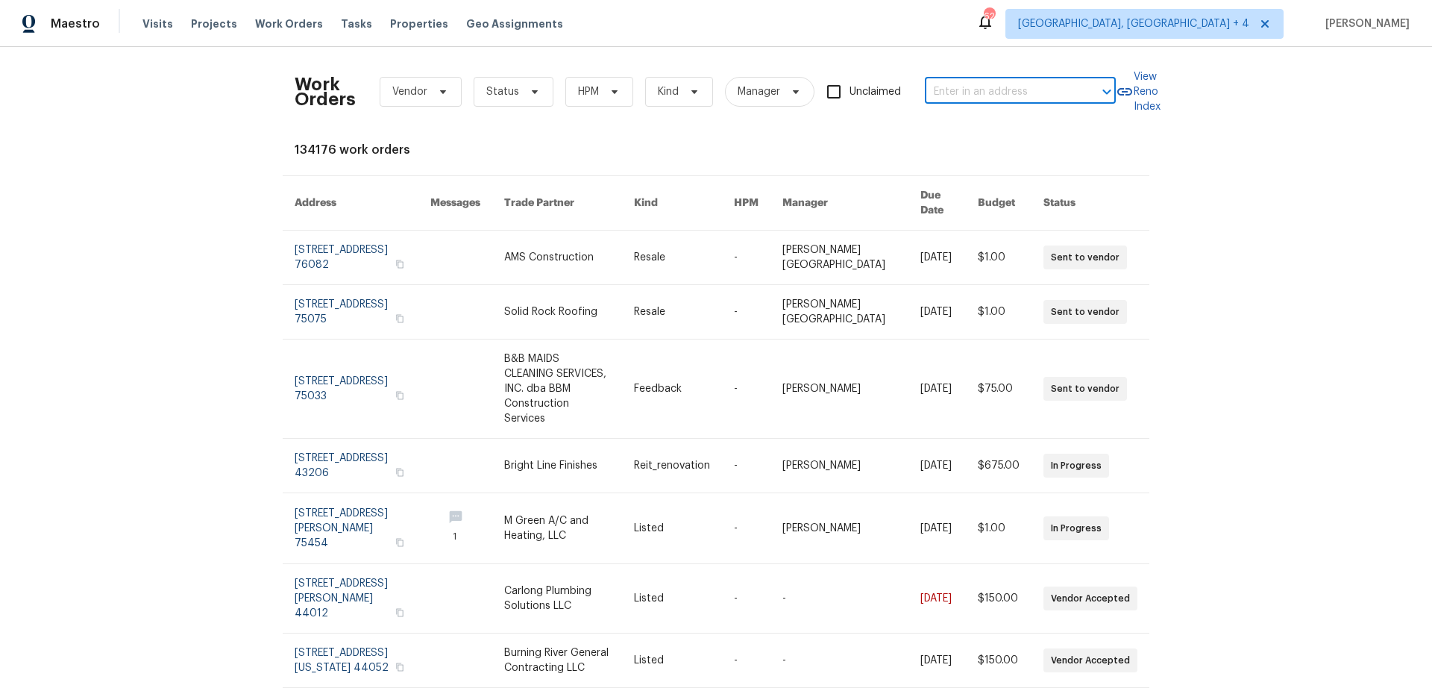
click at [980, 88] on input "text" at bounding box center [999, 92] width 149 height 23
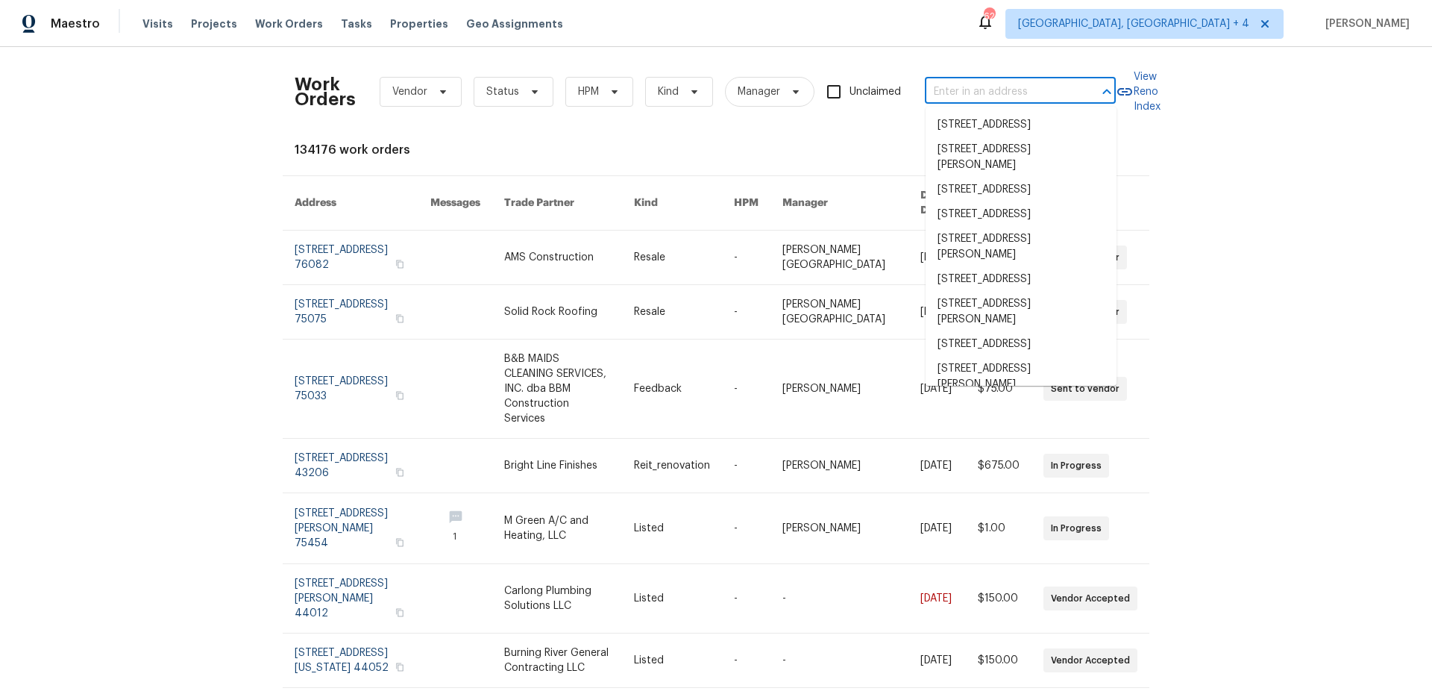
click at [988, 95] on input "text" at bounding box center [999, 92] width 149 height 23
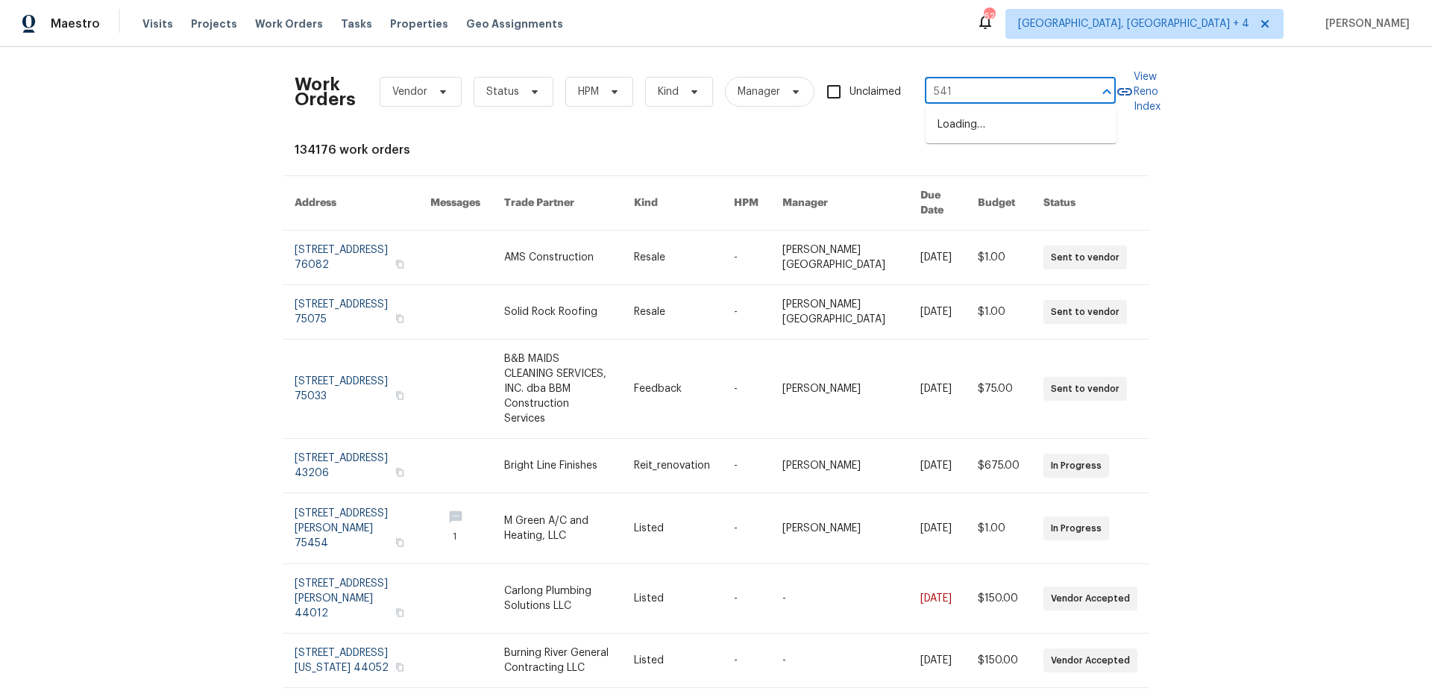
type input "5417"
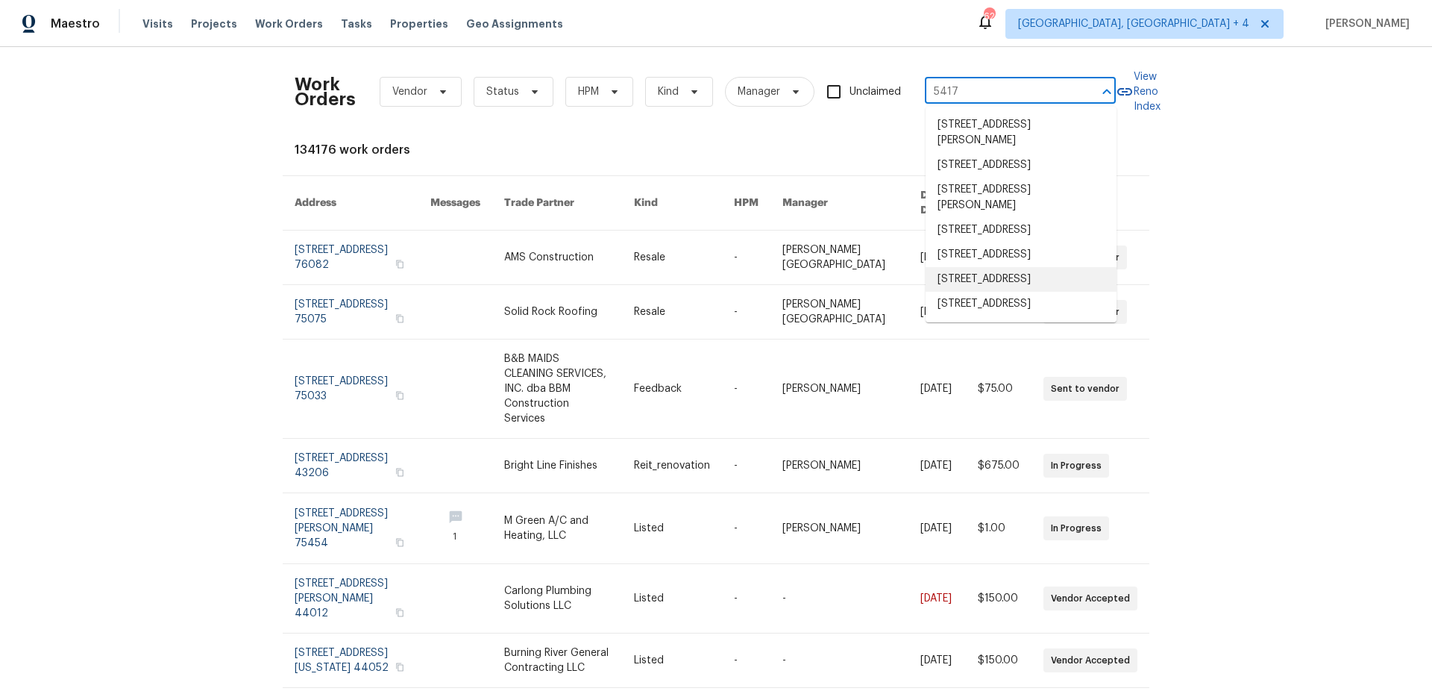
click at [989, 292] on li "[STREET_ADDRESS]" at bounding box center [1021, 279] width 191 height 25
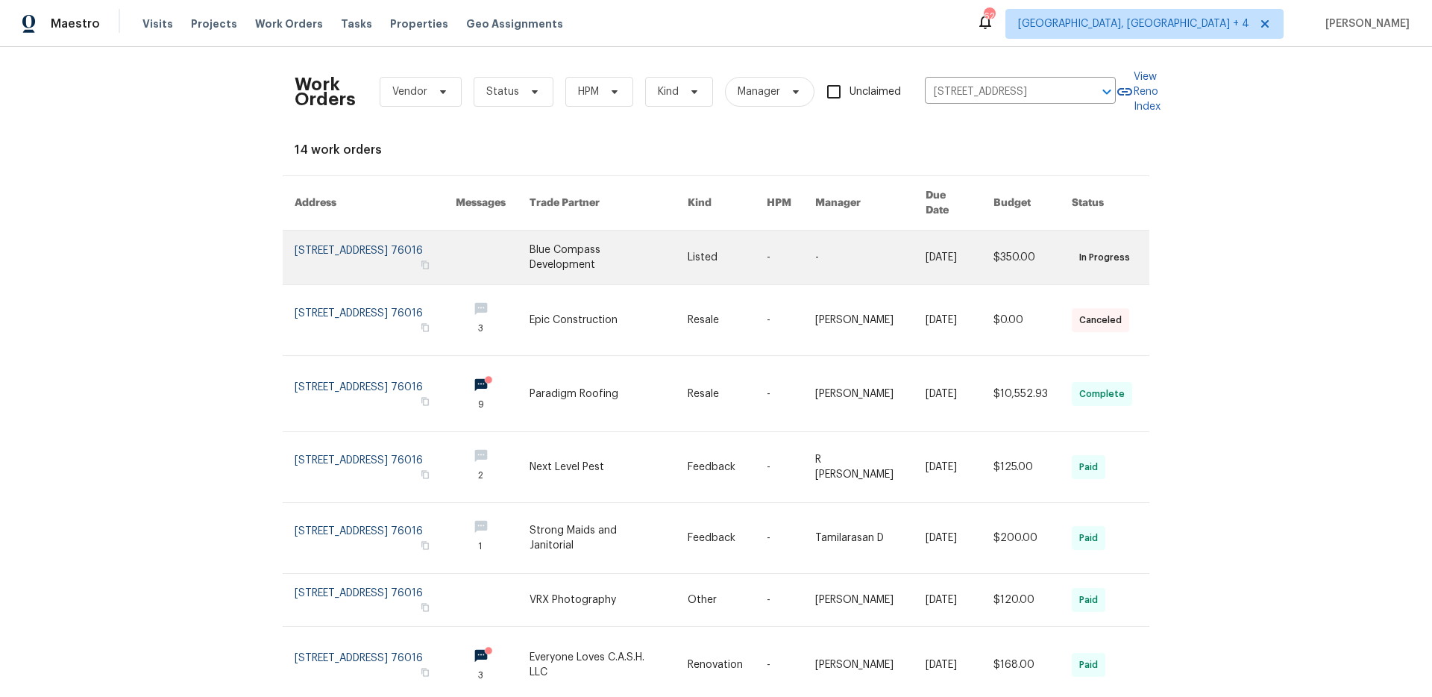
click at [464, 246] on td at bounding box center [481, 257] width 74 height 54
click at [402, 233] on link at bounding box center [375, 257] width 161 height 54
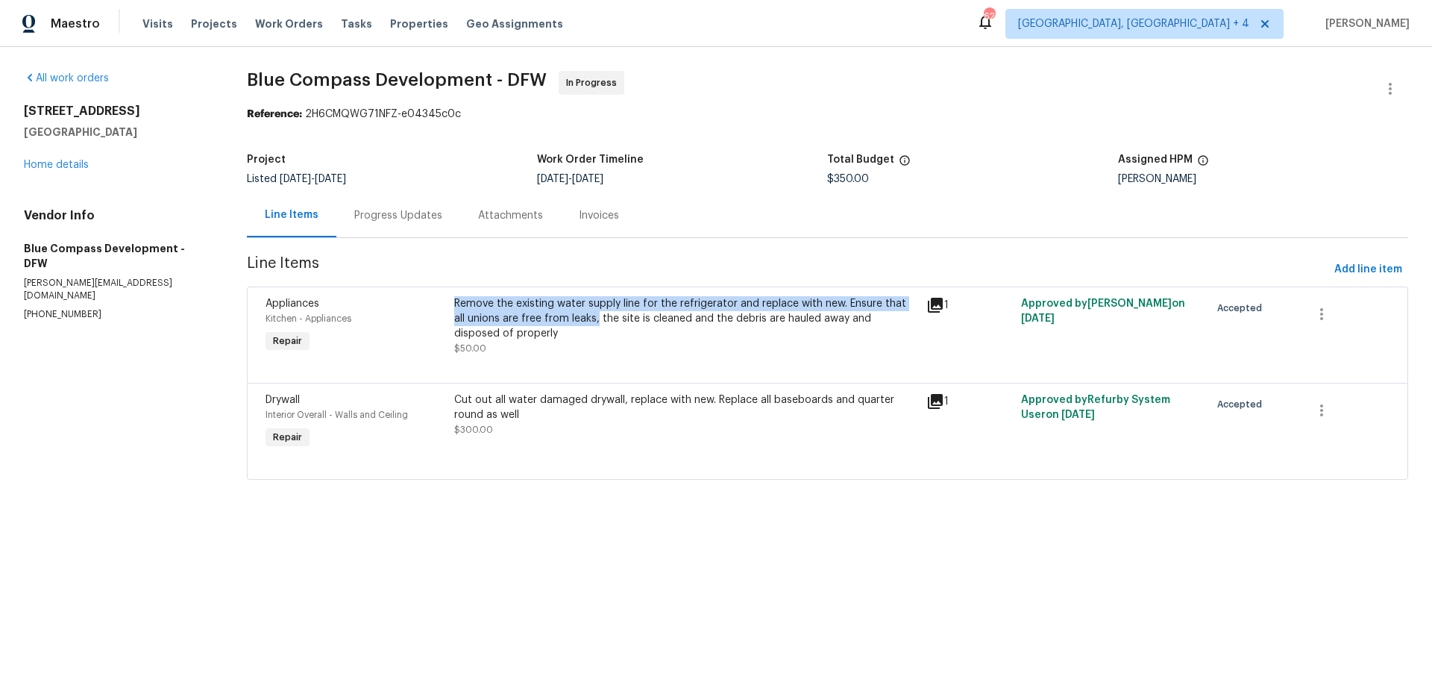
drag, startPoint x: 455, startPoint y: 298, endPoint x: 582, endPoint y: 313, distance: 128.5
click at [582, 313] on div "Remove the existing water supply line for the refrigerator and replace with new…" at bounding box center [685, 318] width 463 height 45
copy div "Remove the existing water supply line for the refrigerator and replace with new…"
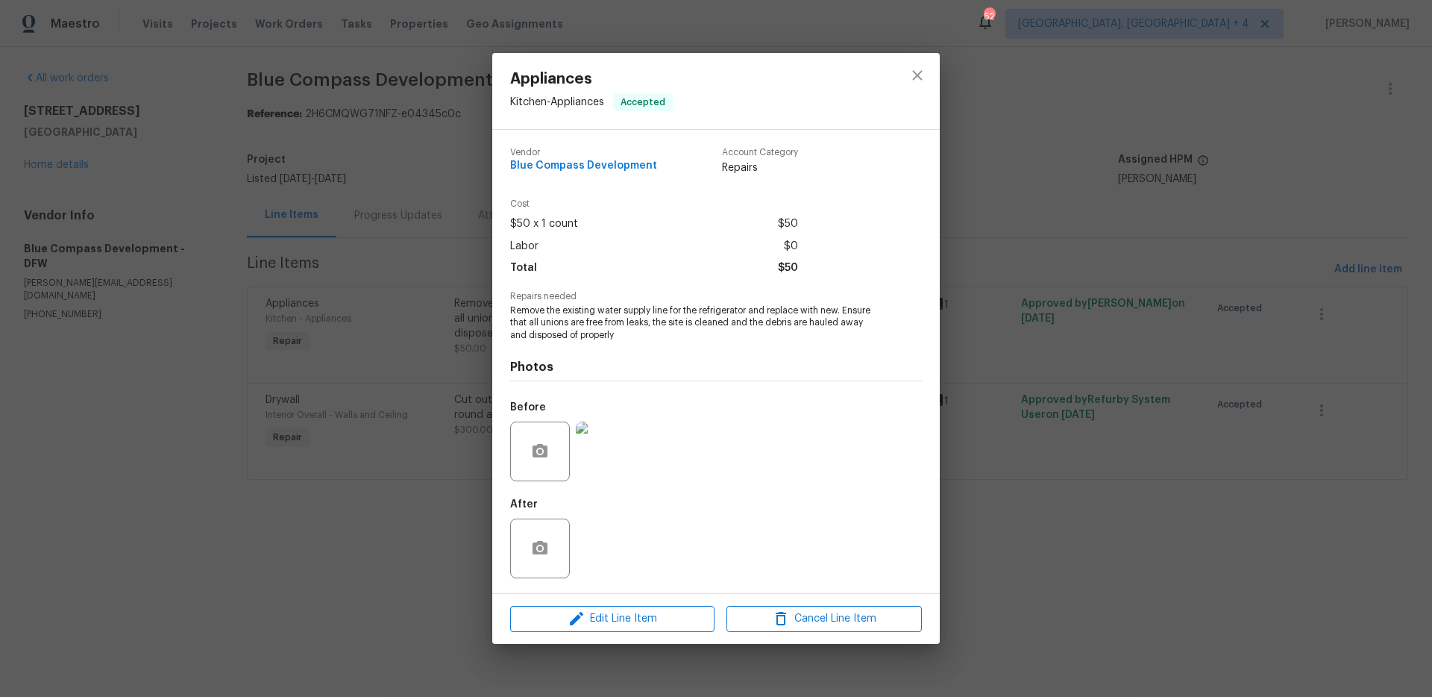
click at [374, 84] on div "Appliances Kitchen - Appliances Accepted Vendor Blue Compass Development Accoun…" at bounding box center [716, 348] width 1432 height 697
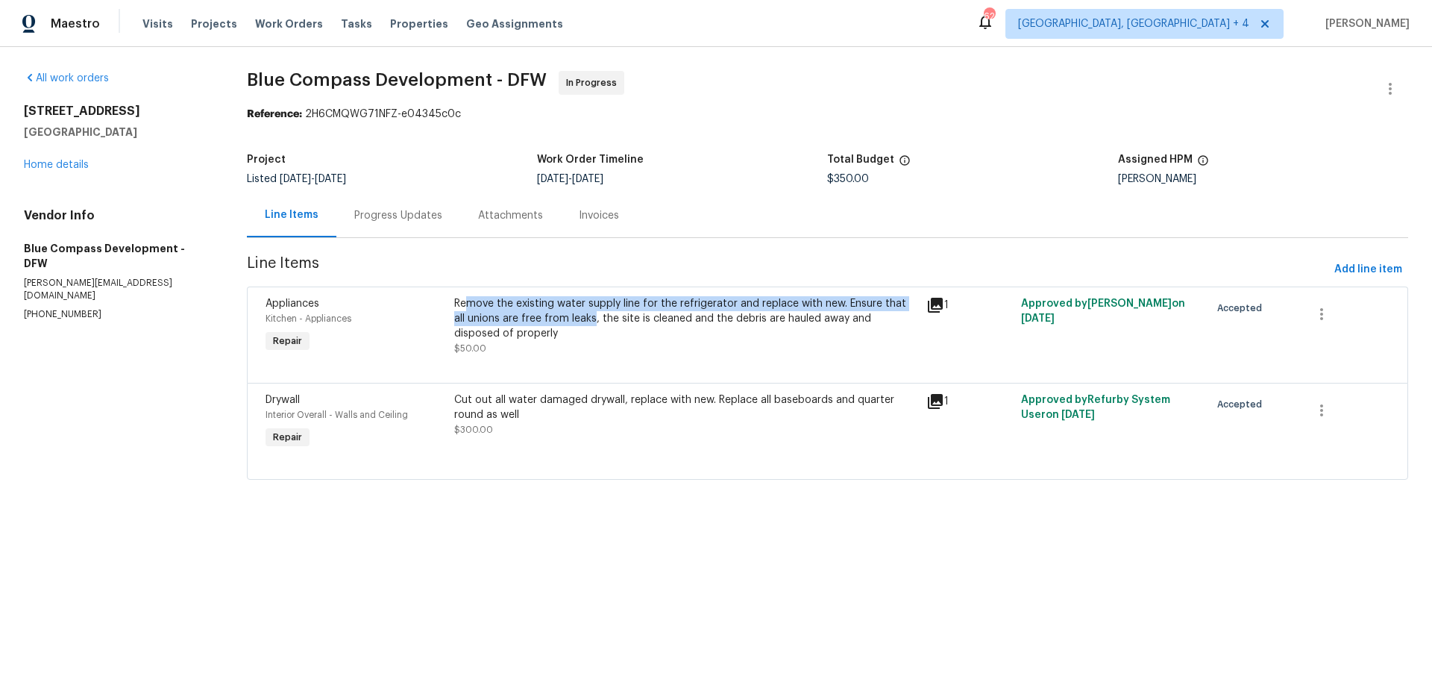
drag, startPoint x: 580, startPoint y: 319, endPoint x: 465, endPoint y: 305, distance: 115.0
click at [465, 305] on div "Remove the existing water supply line for the refrigerator and replace with new…" at bounding box center [685, 318] width 463 height 45
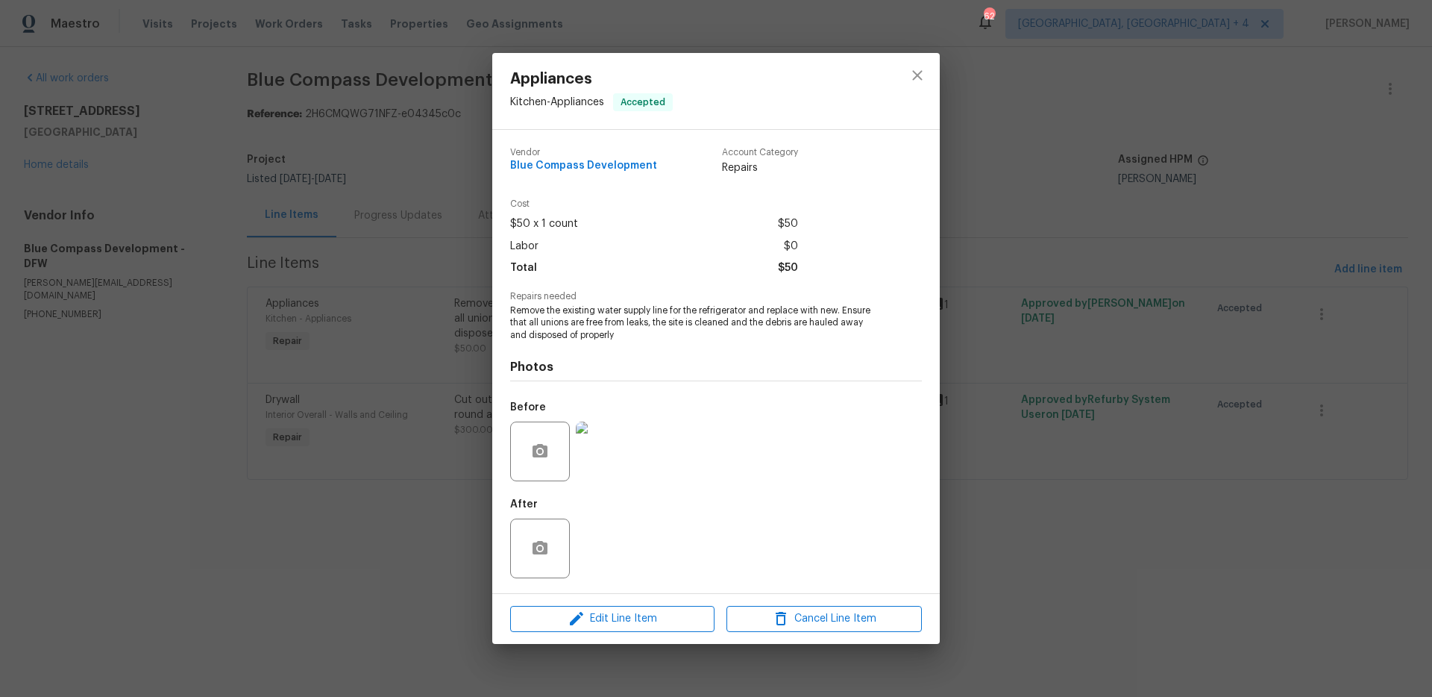
click at [465, 305] on div "Appliances Kitchen - Appliances Accepted Vendor Blue Compass Development Accoun…" at bounding box center [716, 348] width 1432 height 697
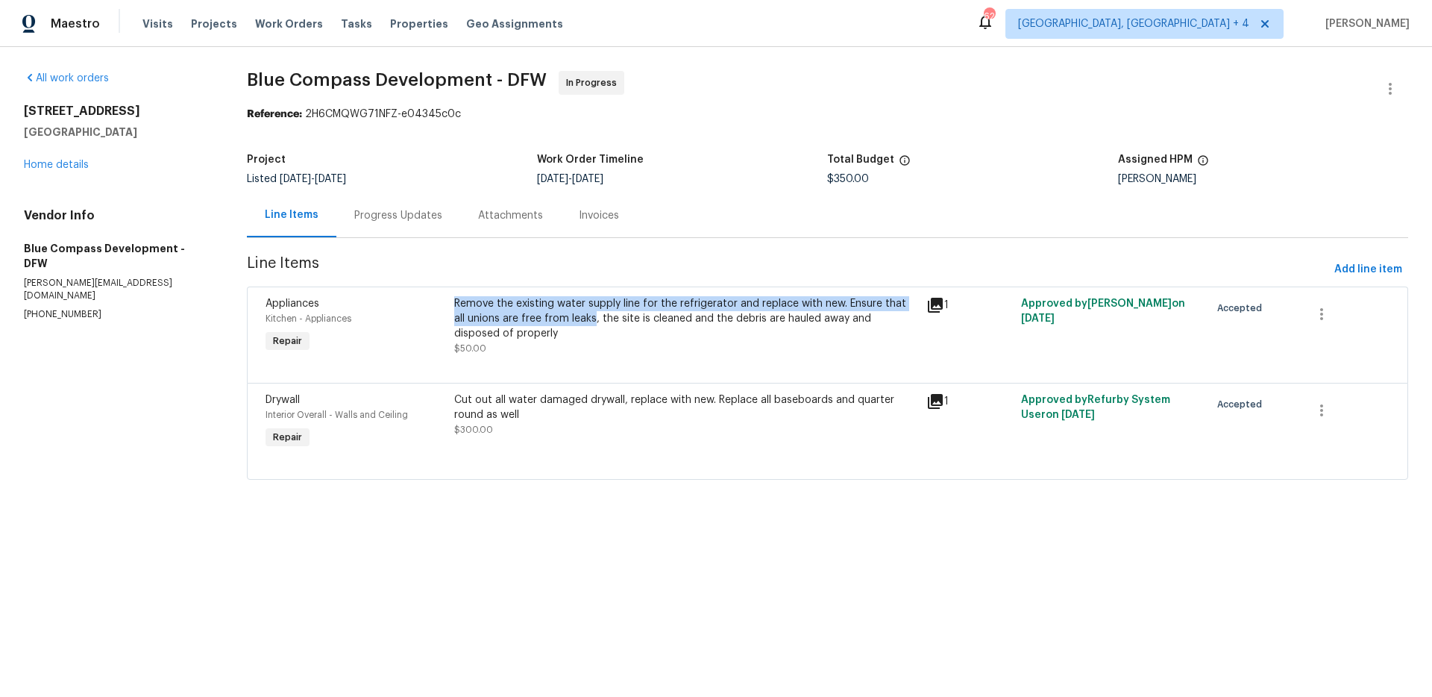
drag, startPoint x: 582, startPoint y: 321, endPoint x: 454, endPoint y: 304, distance: 128.6
click at [454, 304] on div "Remove the existing water supply line for the refrigerator and replace with new…" at bounding box center [685, 318] width 463 height 45
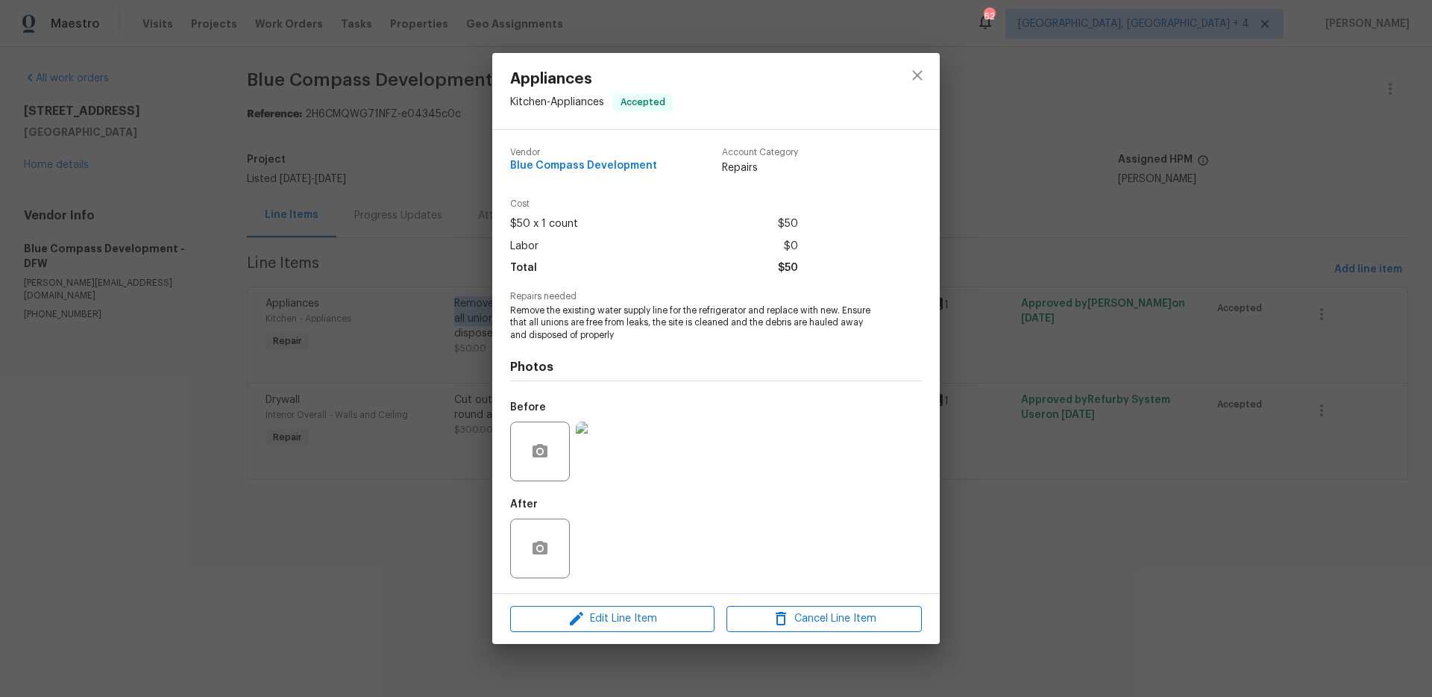
copy div "Remove the existing water supply line for the refrigerator and replace with new…"
click at [397, 239] on div "Appliances Kitchen - Appliances Accepted Vendor Blue Compass Development Accoun…" at bounding box center [716, 348] width 1432 height 697
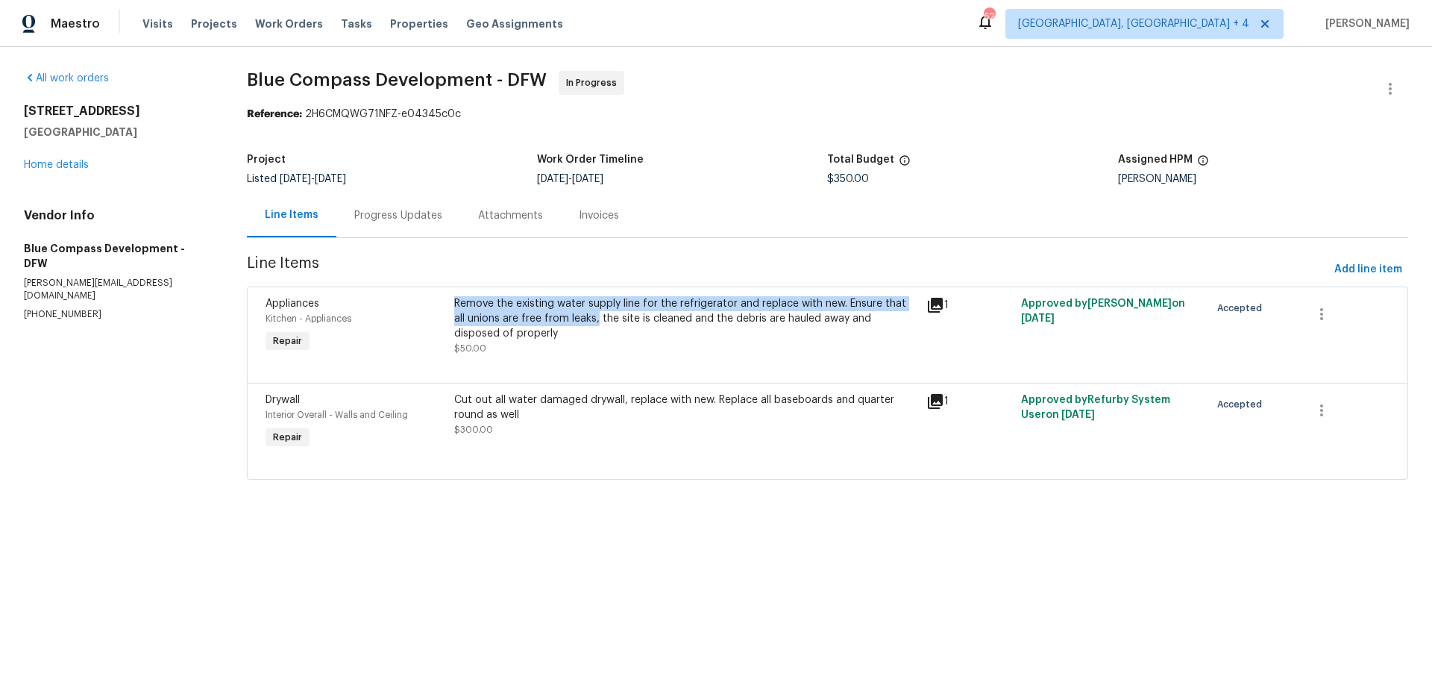
drag, startPoint x: 582, startPoint y: 318, endPoint x: 457, endPoint y: 296, distance: 127.3
click at [457, 296] on div "Remove the existing water supply line for the refrigerator and replace with new…" at bounding box center [685, 318] width 463 height 45
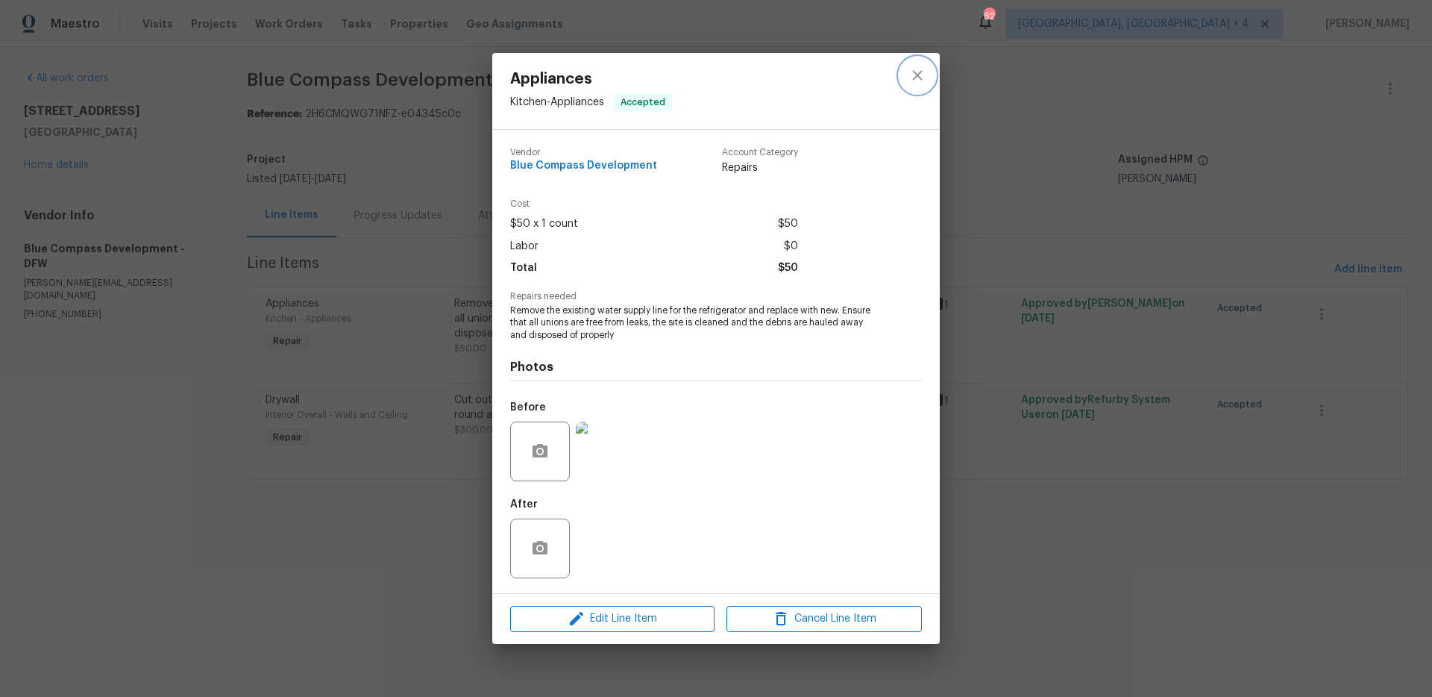
click at [917, 75] on icon "close" at bounding box center [917, 76] width 10 height 10
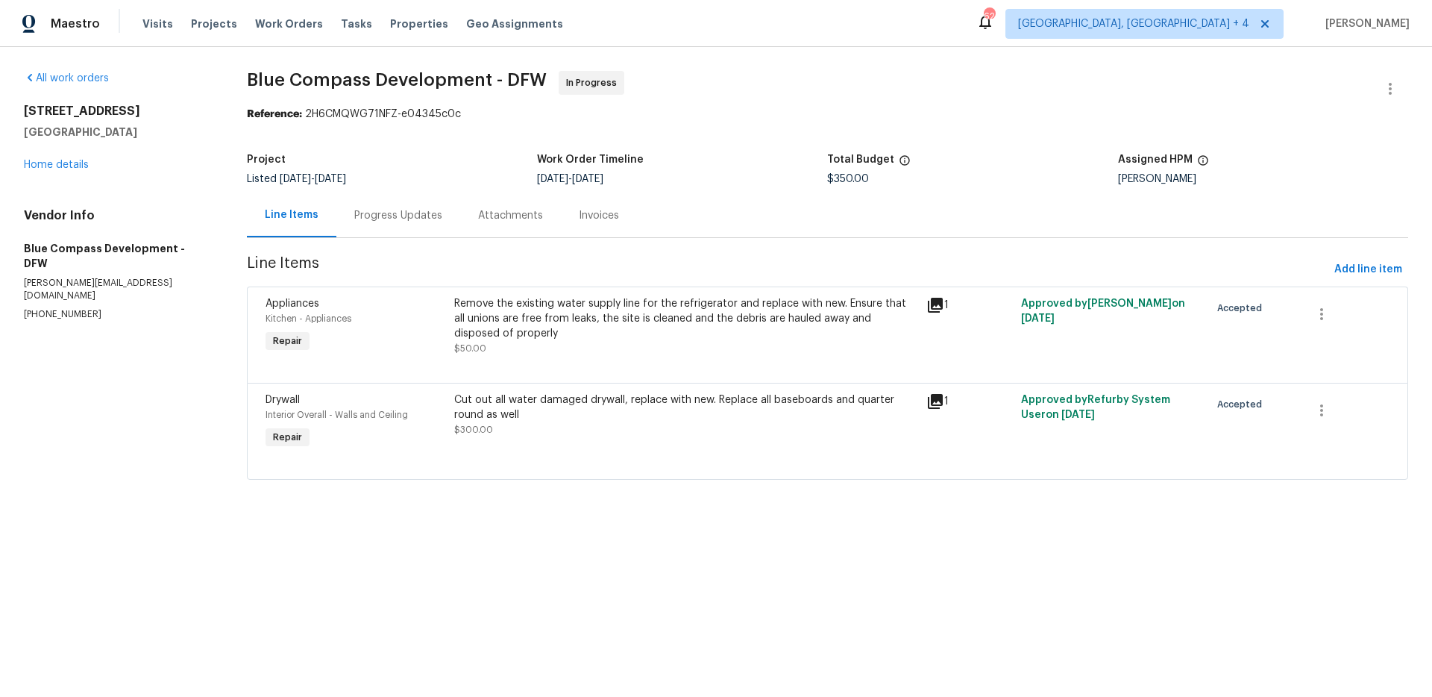
click at [933, 302] on icon at bounding box center [935, 305] width 15 height 15
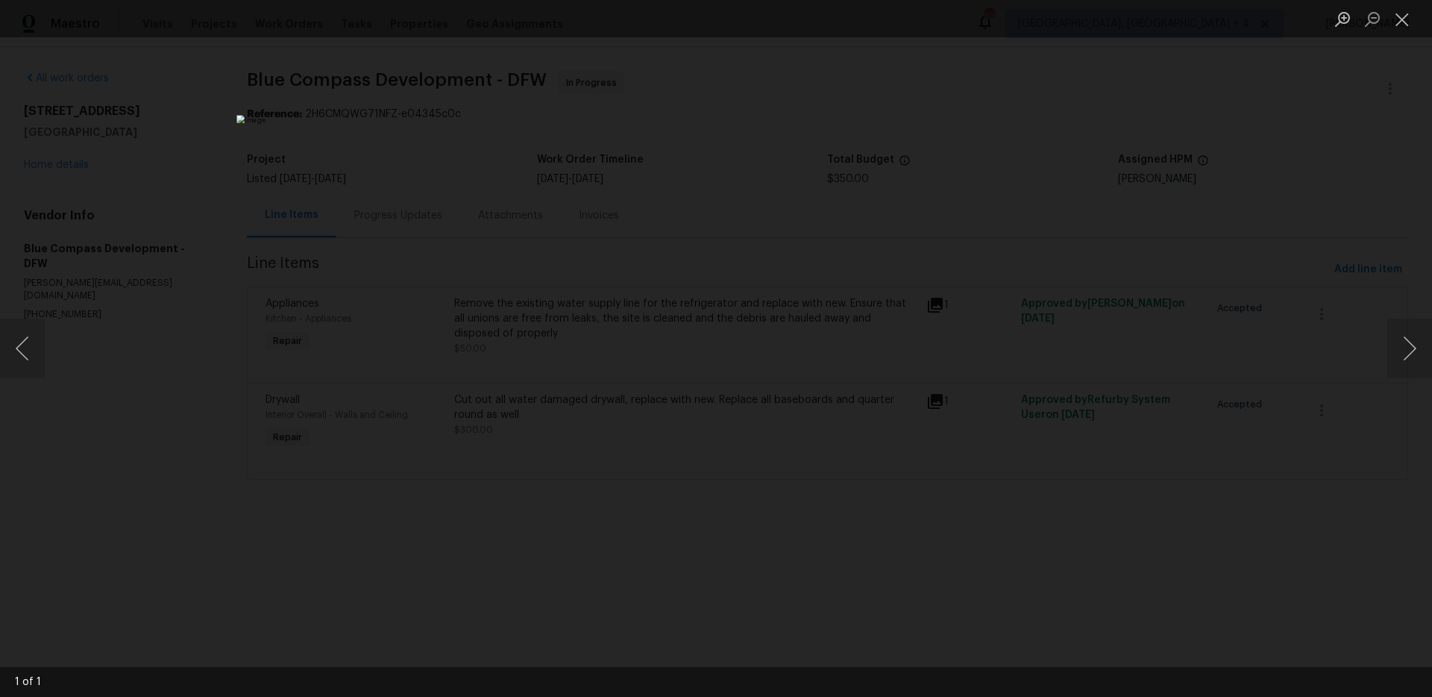
click at [1067, 109] on div "Lightbox" at bounding box center [716, 348] width 1432 height 697
